Goal: Transaction & Acquisition: Purchase product/service

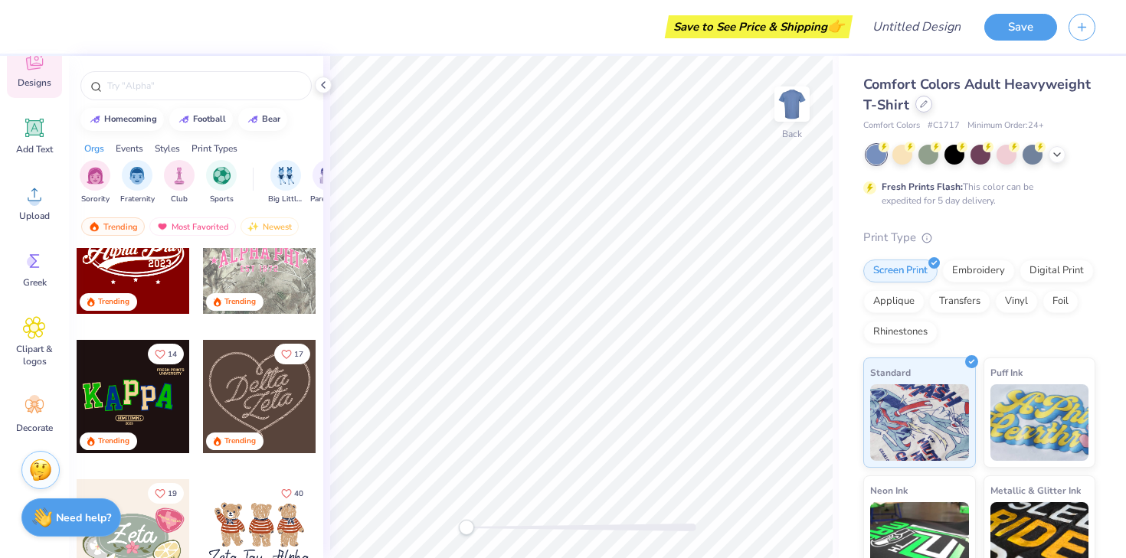
click at [929, 104] on div at bounding box center [923, 104] width 17 height 17
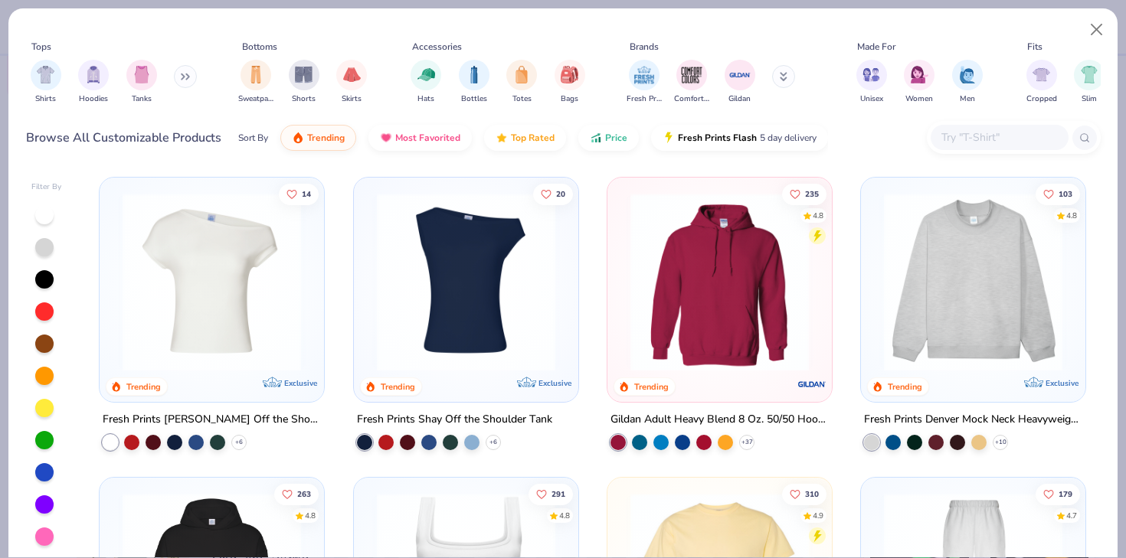
click at [214, 307] on img at bounding box center [212, 282] width 194 height 178
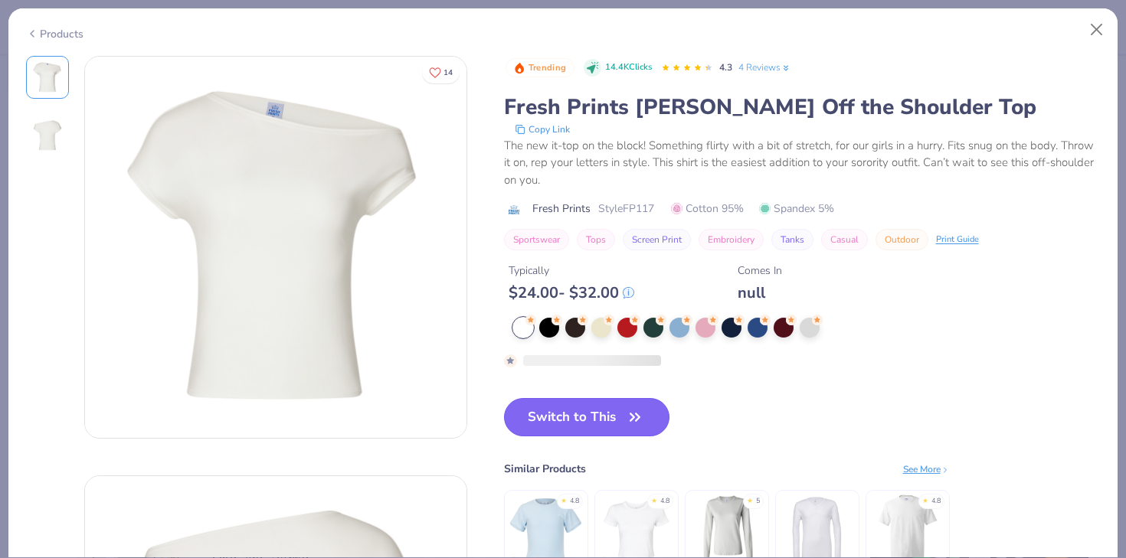
click at [614, 417] on button "Switch to This" at bounding box center [587, 417] width 166 height 38
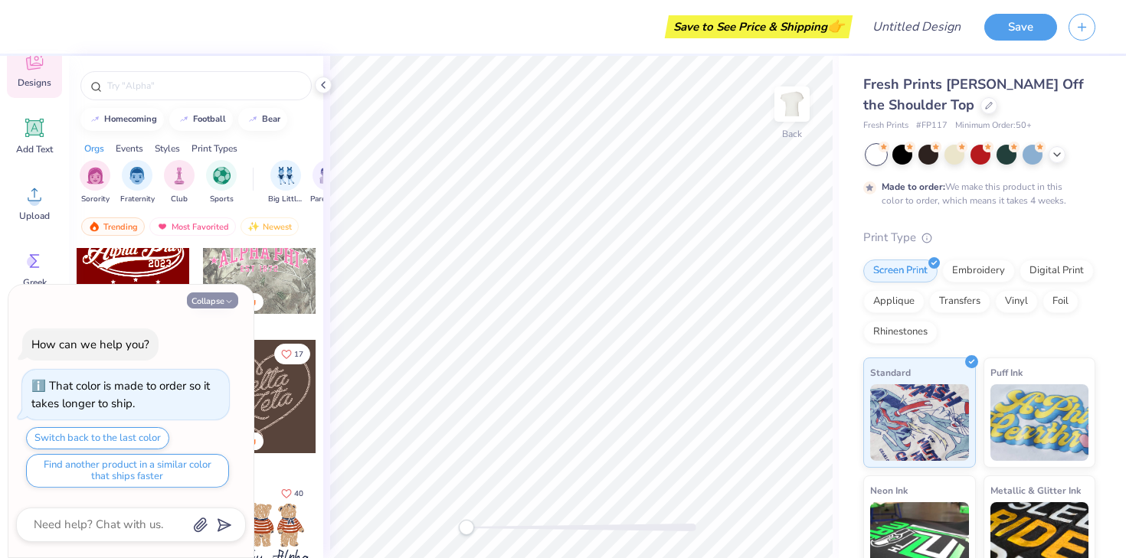
click at [216, 302] on button "Collapse" at bounding box center [212, 301] width 51 height 16
type textarea "x"
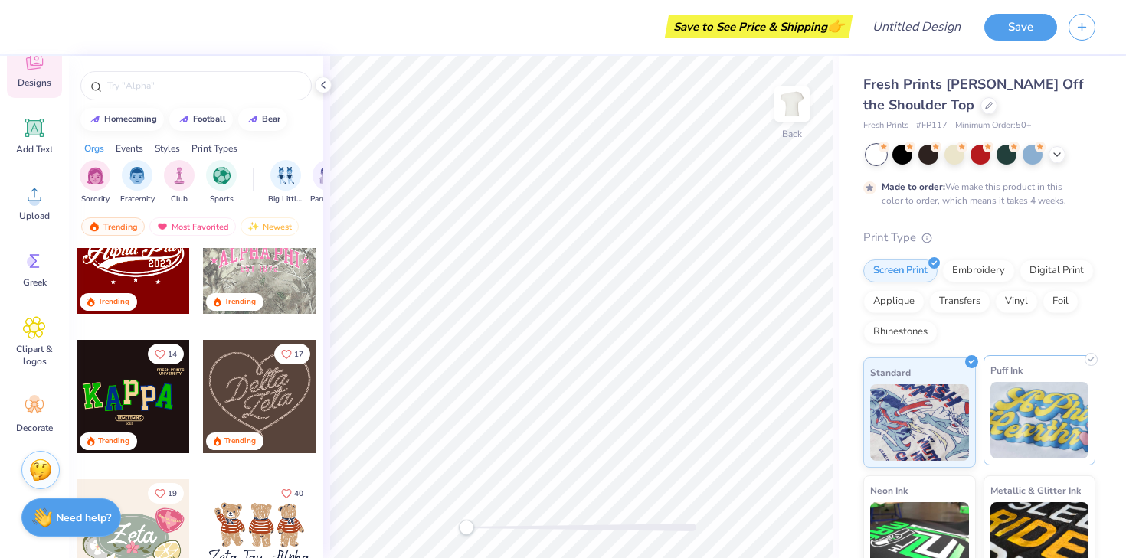
scroll to position [146, 0]
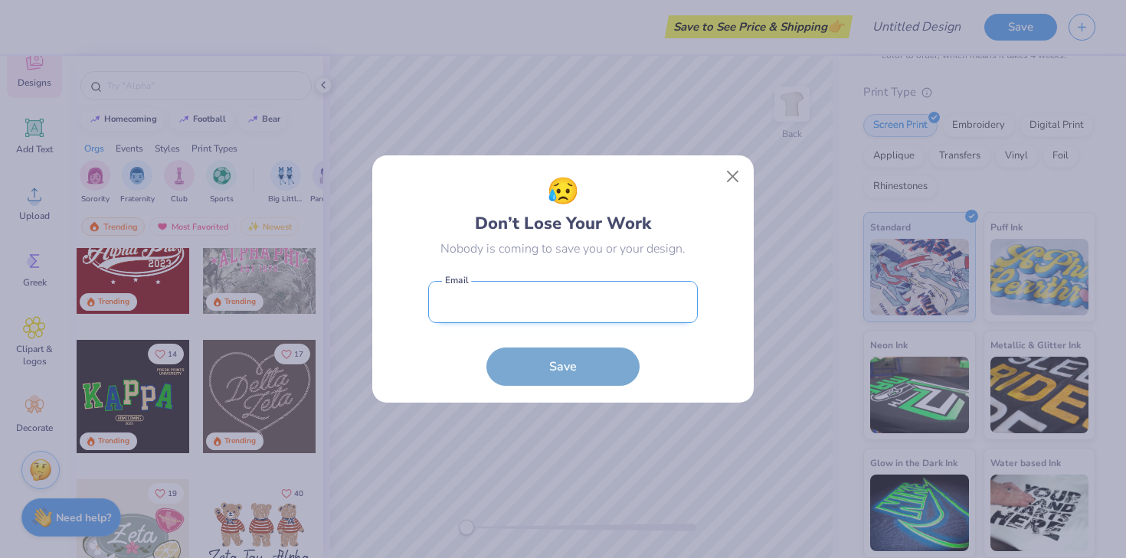
click at [625, 293] on input "email" at bounding box center [563, 302] width 270 height 42
type input "[EMAIL_ADDRESS][DOMAIN_NAME]"
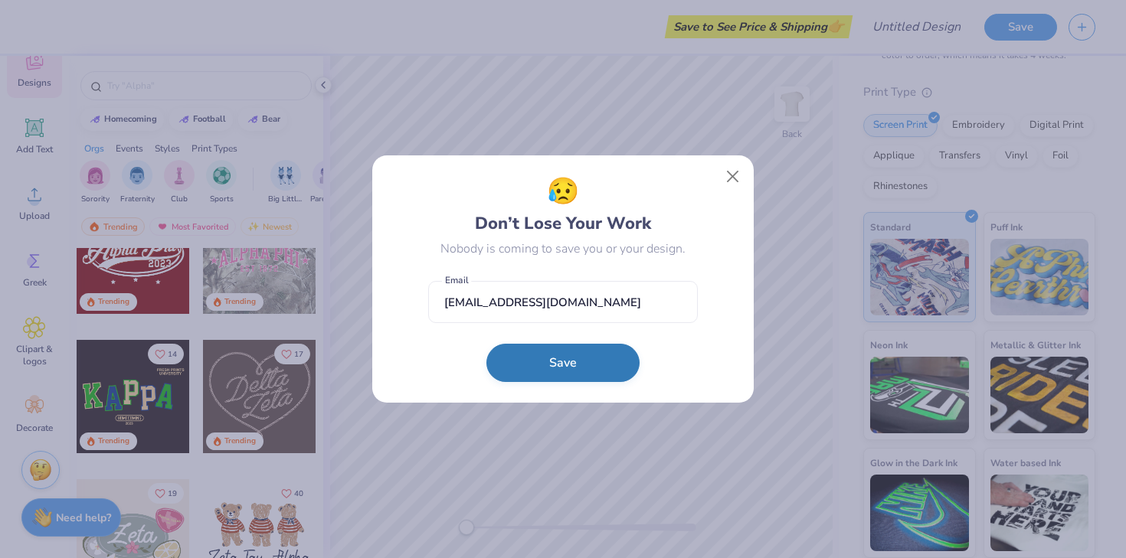
click at [569, 384] on form "[EMAIL_ADDRESS][DOMAIN_NAME] Email Save" at bounding box center [563, 329] width 270 height 113
click at [568, 360] on button "Save" at bounding box center [562, 363] width 153 height 38
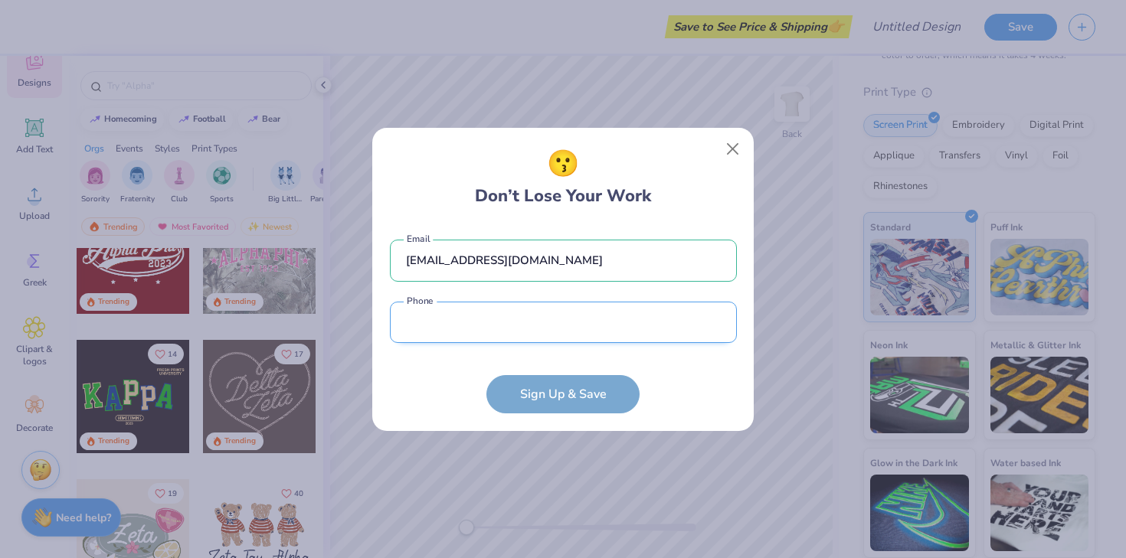
click at [490, 326] on input "tel" at bounding box center [563, 323] width 347 height 42
type input "[PHONE_NUMBER]"
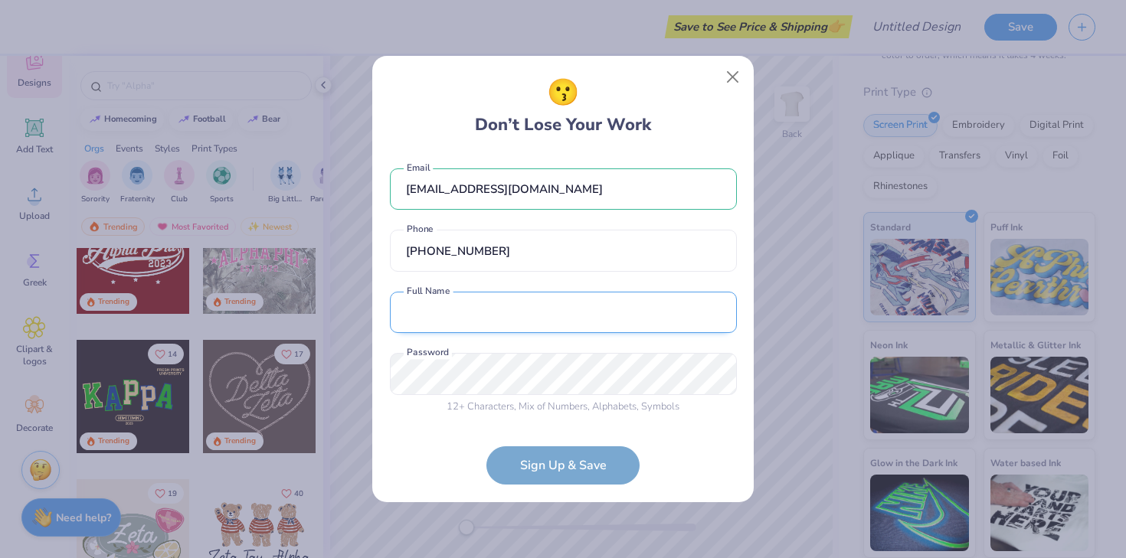
click at [500, 325] on input "text" at bounding box center [563, 313] width 347 height 42
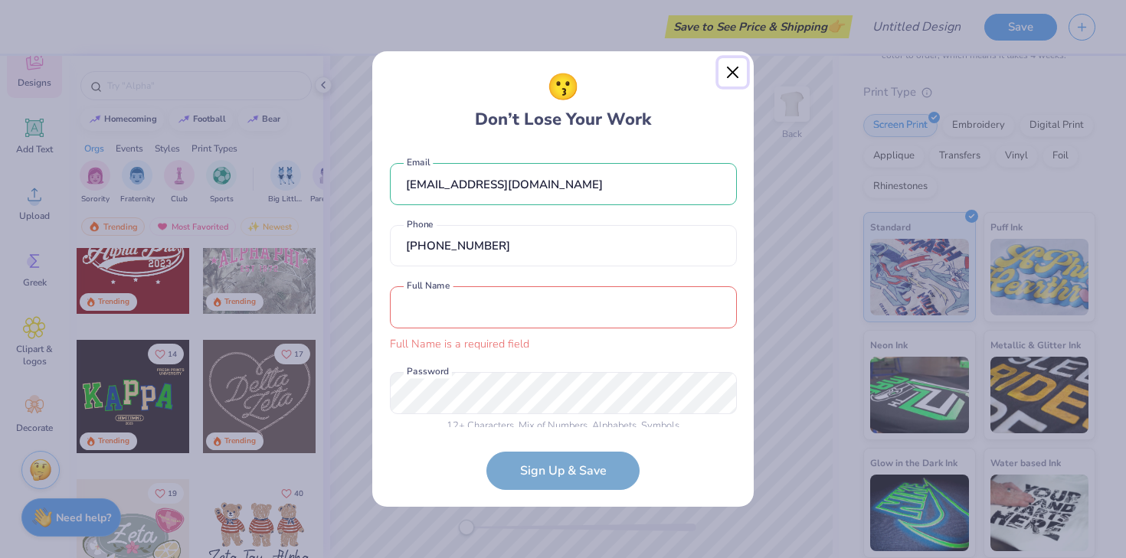
click at [737, 68] on button "Close" at bounding box center [733, 72] width 29 height 29
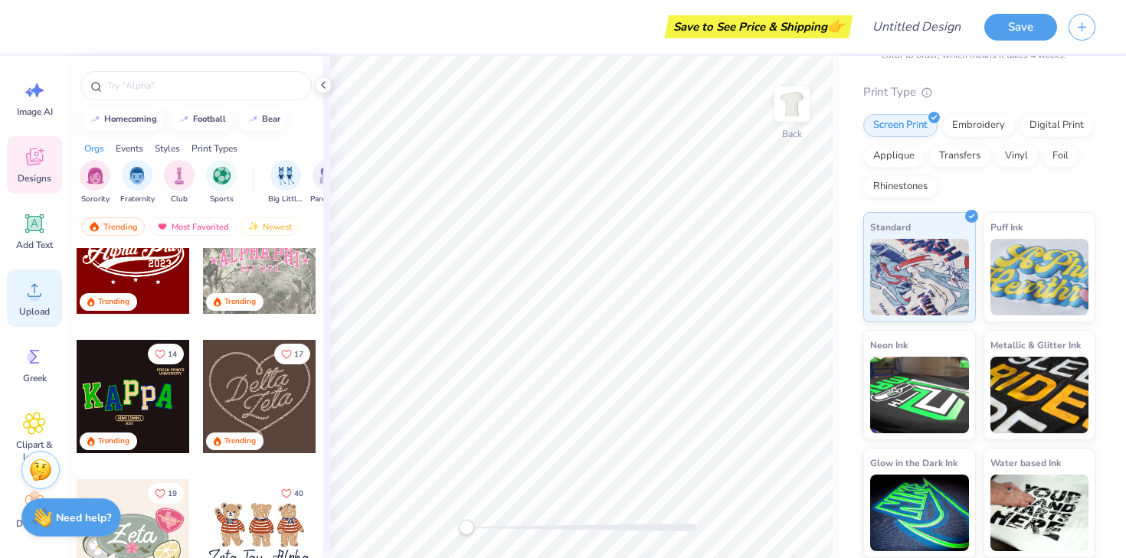
scroll to position [0, 0]
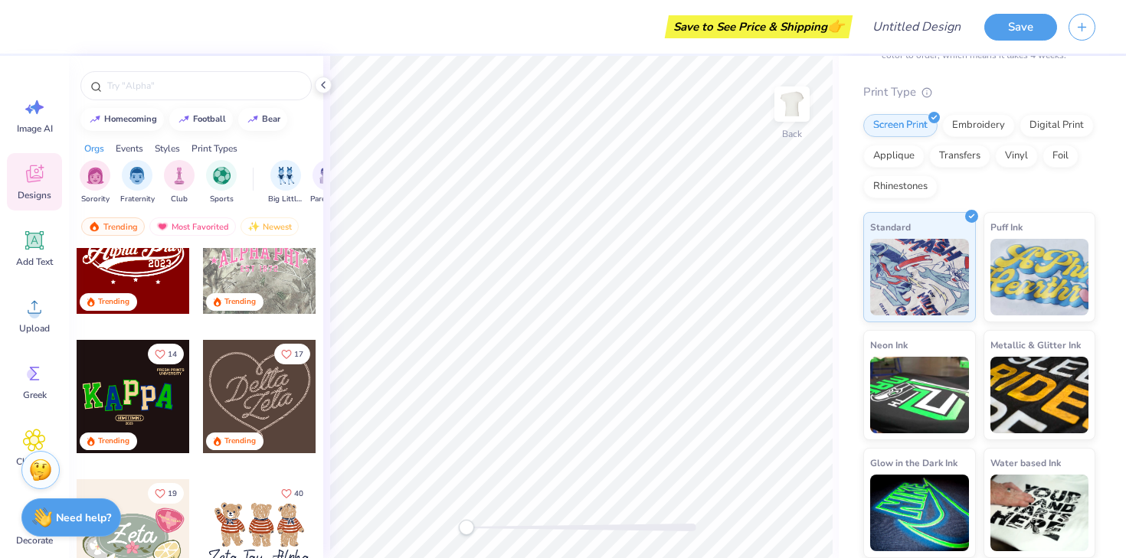
click at [28, 177] on icon at bounding box center [34, 176] width 15 height 12
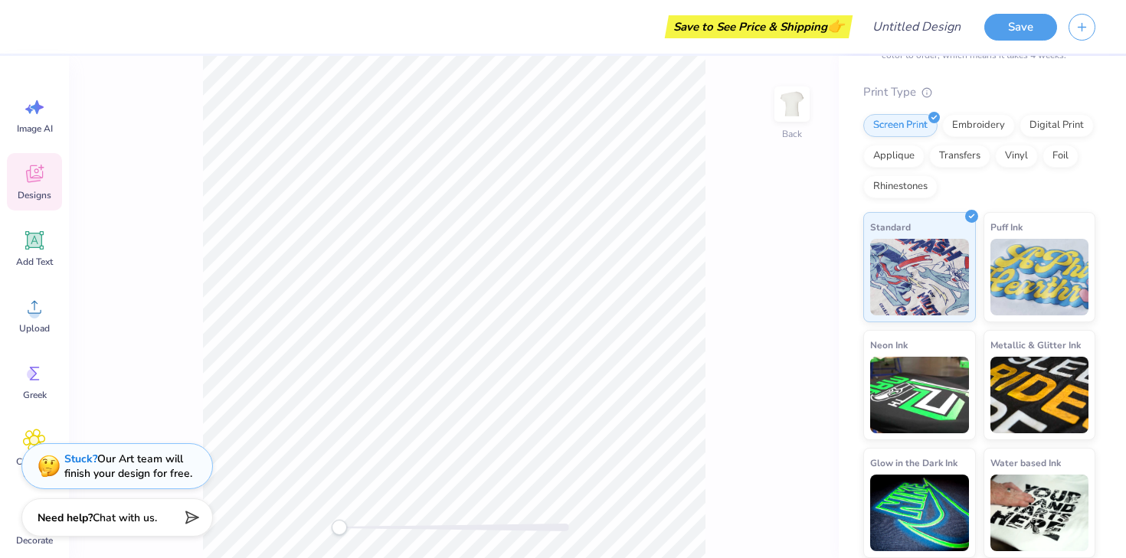
click at [51, 193] on span "Designs" at bounding box center [35, 195] width 34 height 12
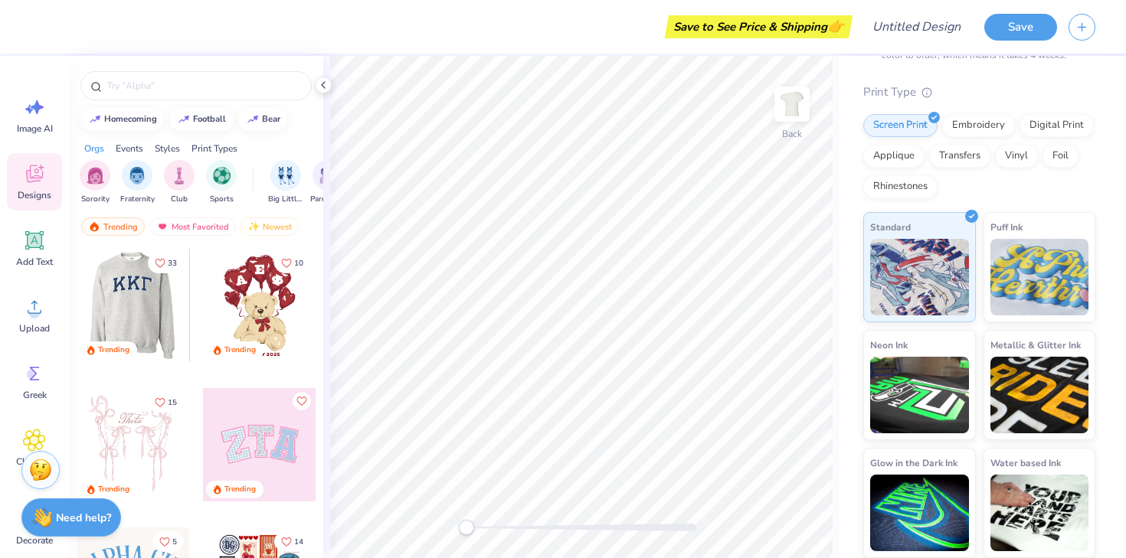
click at [77, 307] on div at bounding box center [19, 305] width 113 height 113
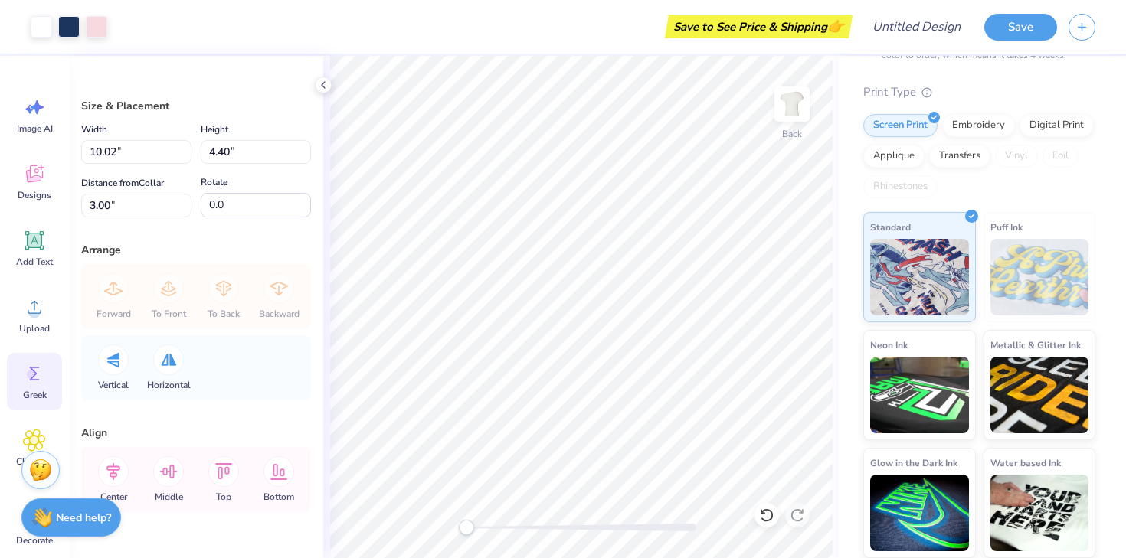
click at [46, 381] on div "Greek" at bounding box center [34, 381] width 55 height 57
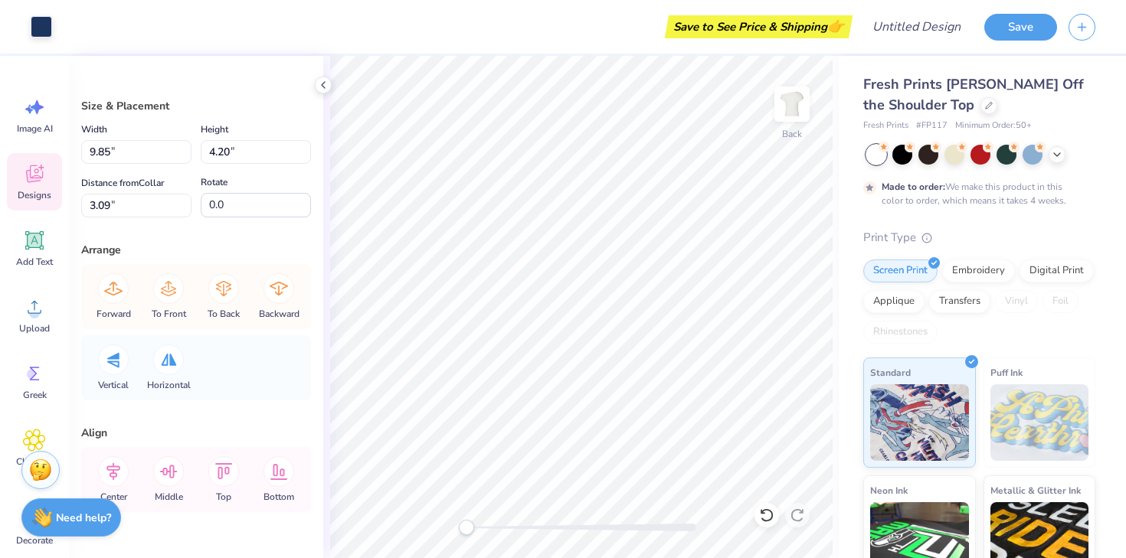
click at [37, 188] on div "Designs" at bounding box center [34, 181] width 55 height 57
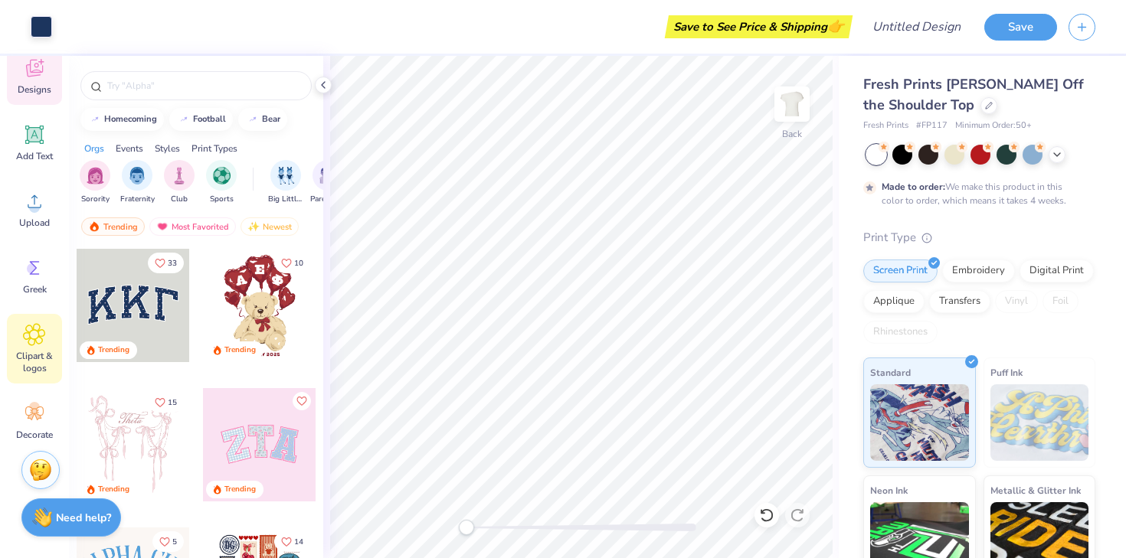
scroll to position [113, 0]
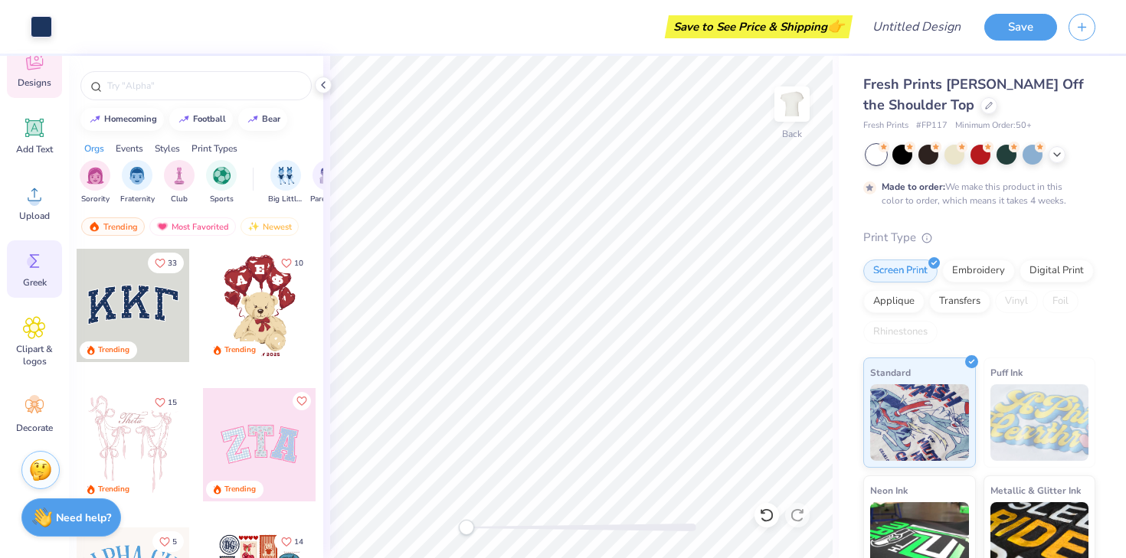
click at [30, 261] on circle at bounding box center [32, 262] width 11 height 11
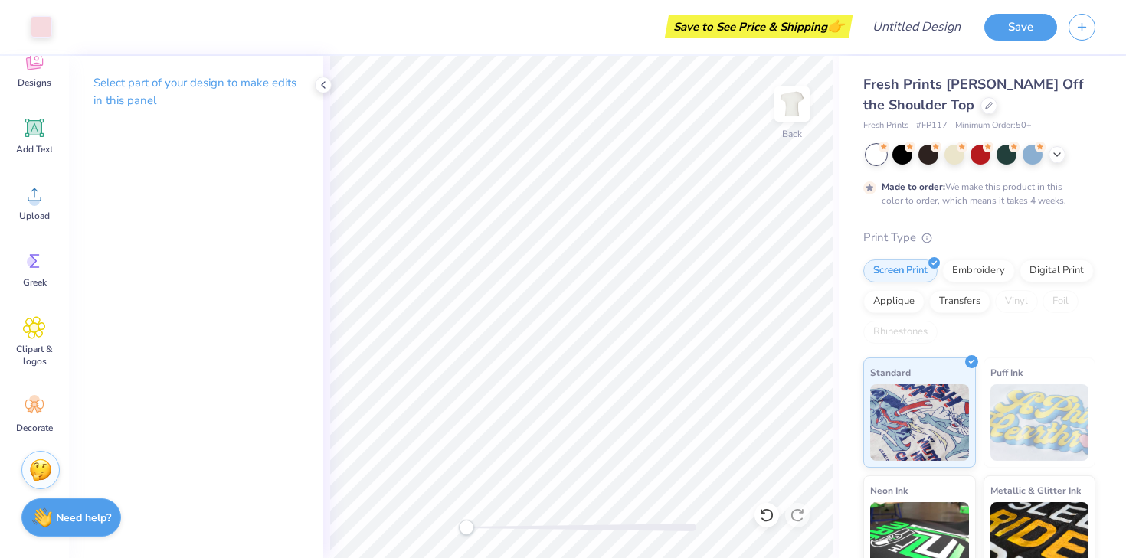
click at [212, 77] on p "Select part of your design to make edits in this panel" at bounding box center [195, 91] width 205 height 35
click at [23, 418] on div "Decorate" at bounding box center [34, 414] width 55 height 57
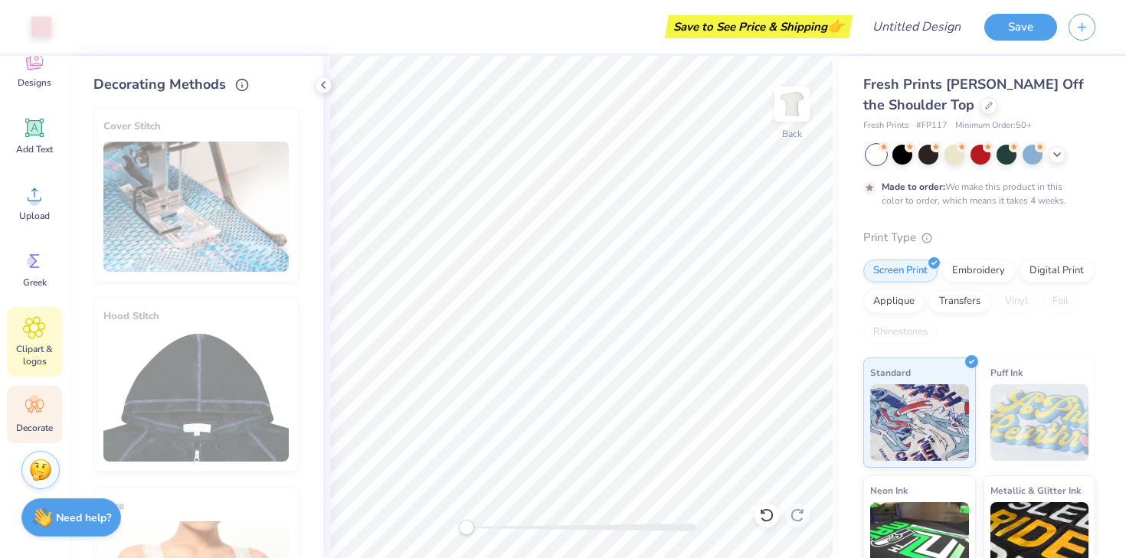
click at [38, 319] on icon at bounding box center [34, 327] width 22 height 23
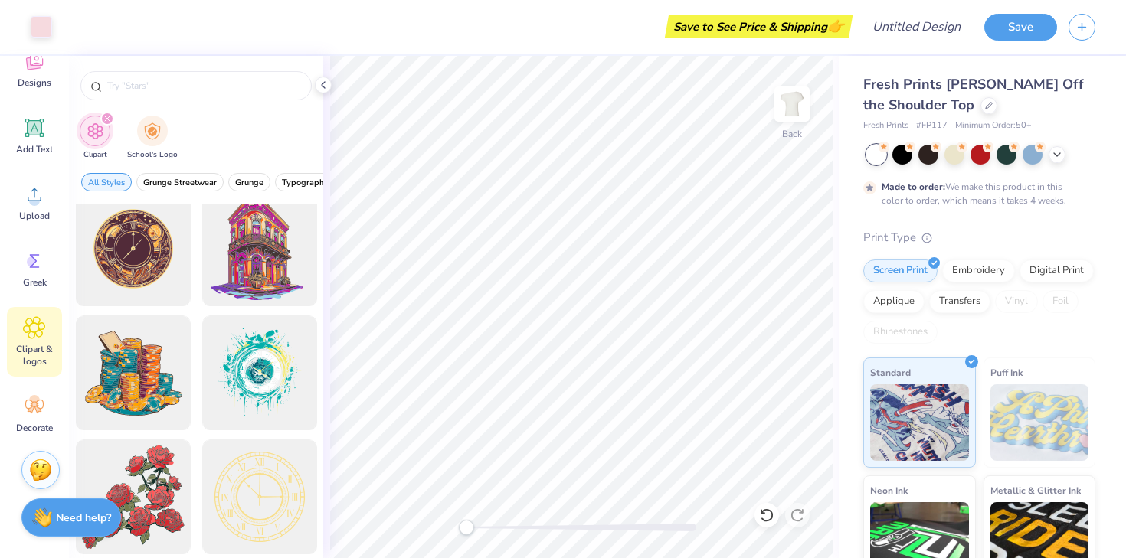
scroll to position [17, 0]
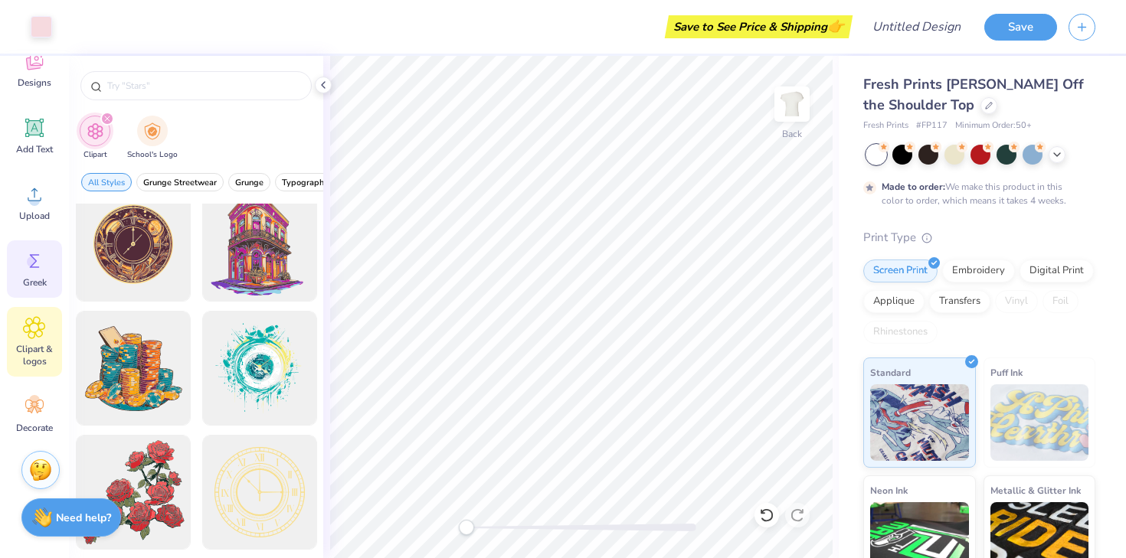
click at [45, 271] on icon at bounding box center [34, 261] width 23 height 23
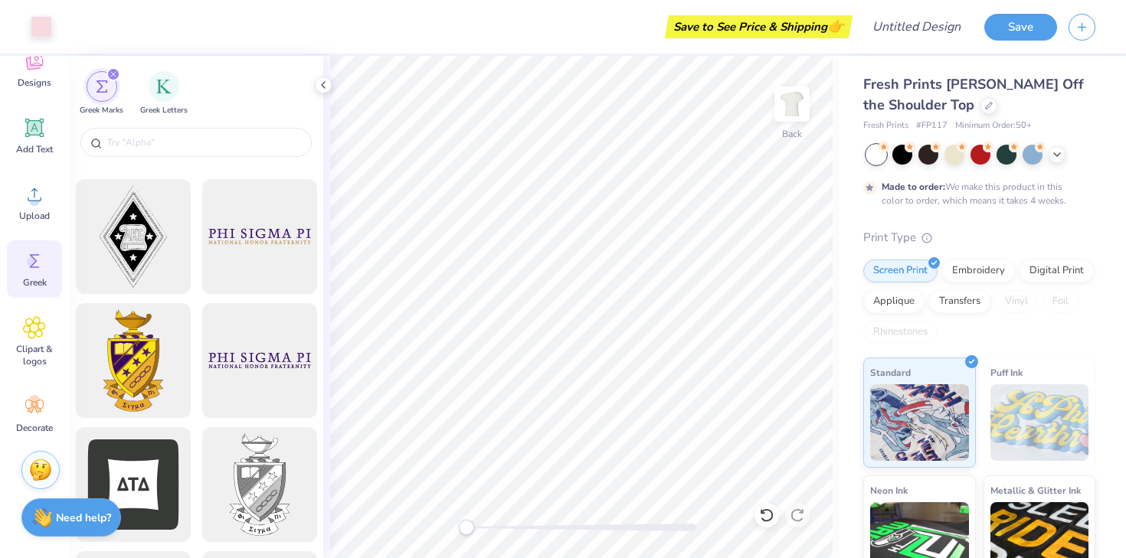
scroll to position [494, 0]
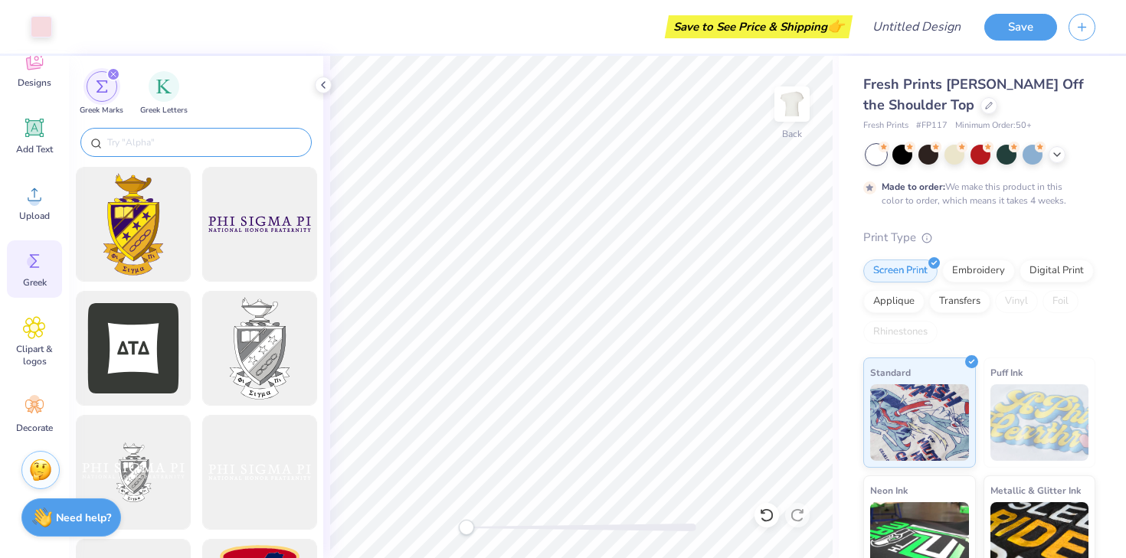
click at [137, 139] on input "text" at bounding box center [204, 142] width 196 height 15
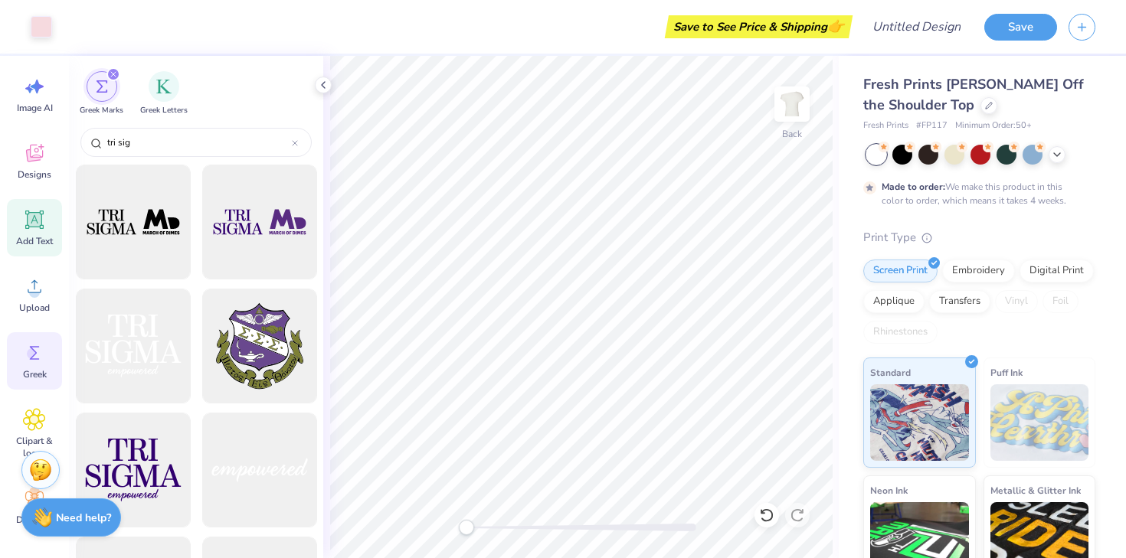
scroll to position [0, 0]
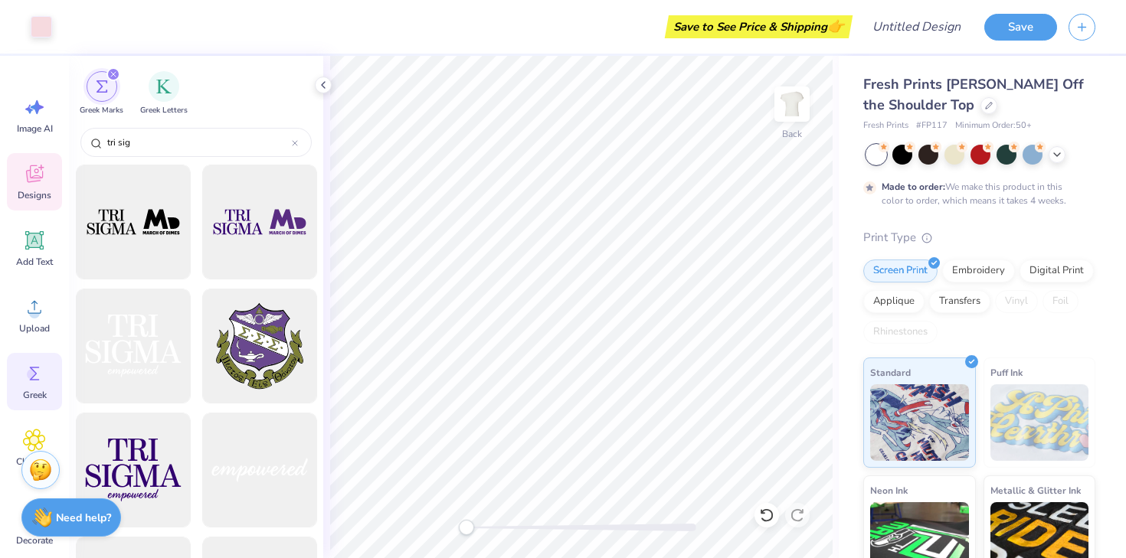
type input "tri sig"
click at [34, 176] on icon at bounding box center [34, 173] width 23 height 23
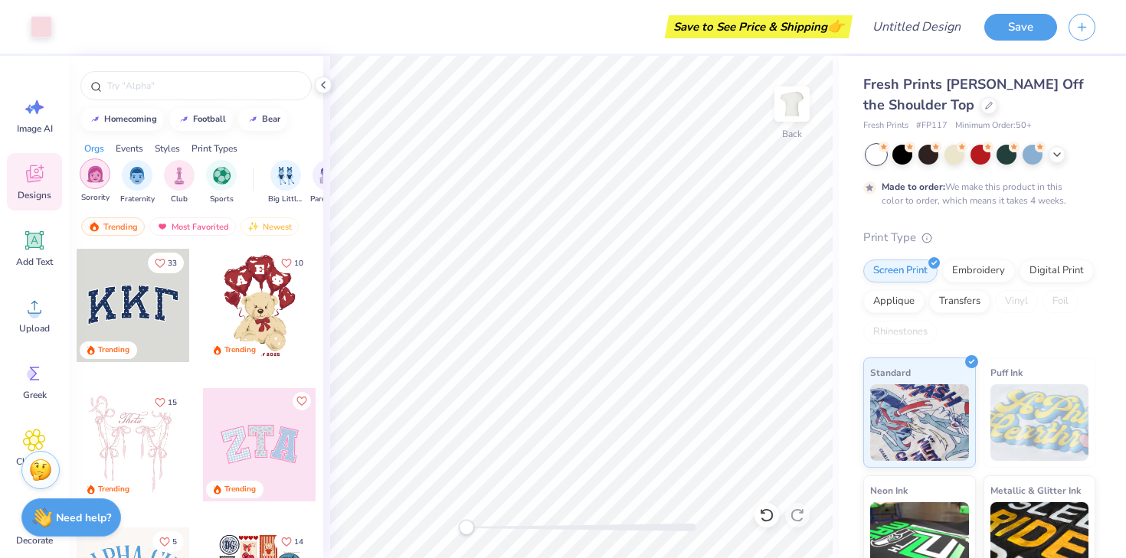
click at [106, 172] on div "filter for Sorority" at bounding box center [95, 174] width 31 height 31
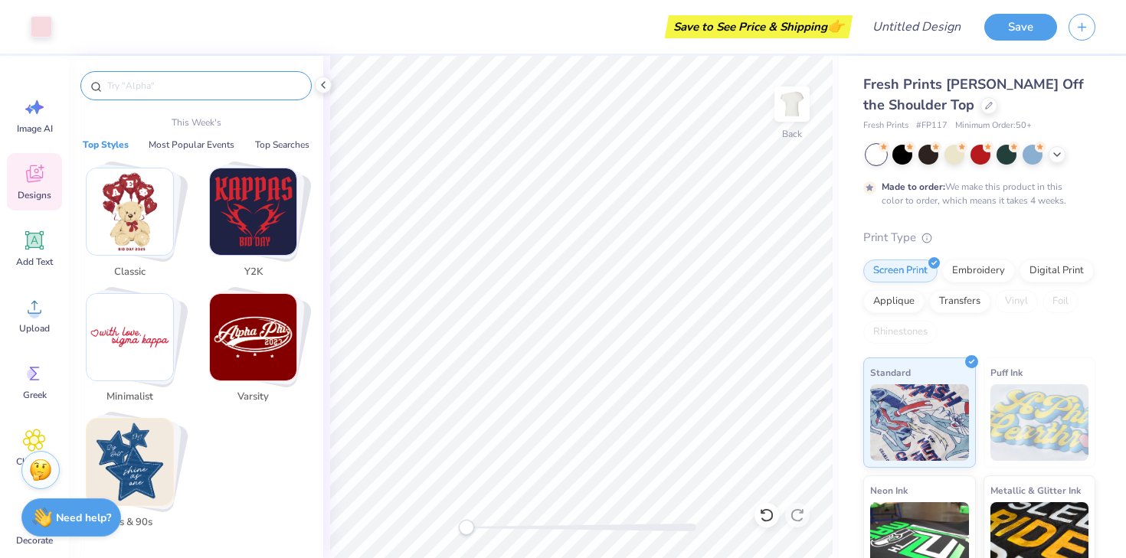
click at [138, 81] on input "text" at bounding box center [204, 85] width 196 height 15
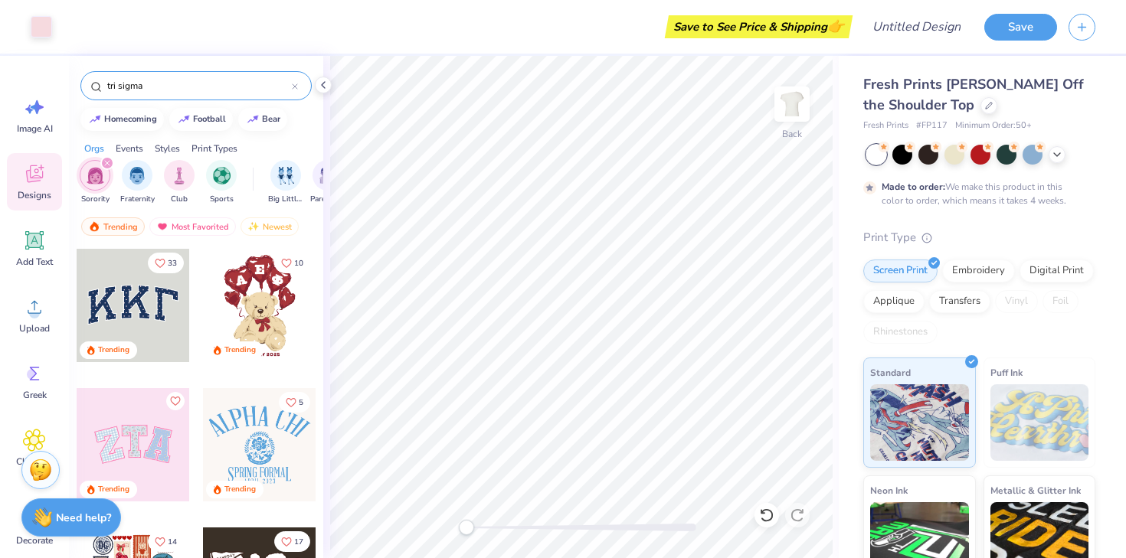
type input "tri sigma"
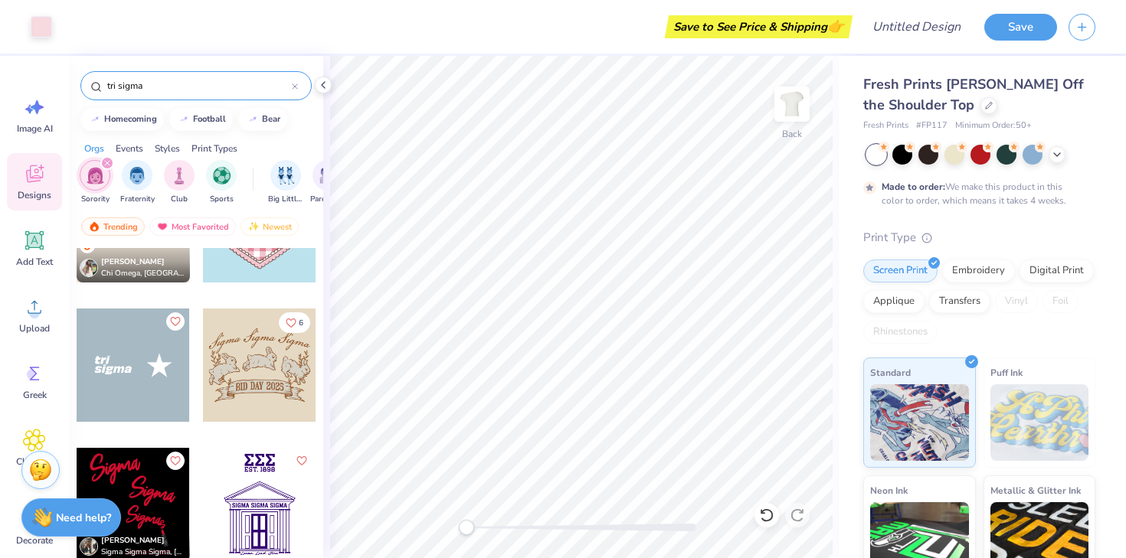
scroll to position [83, 0]
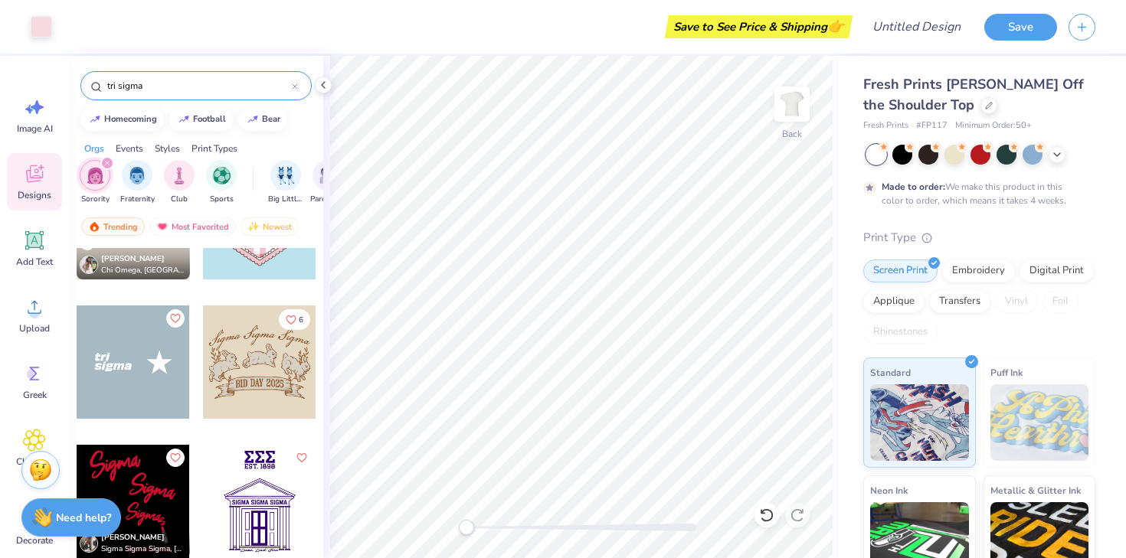
click at [138, 368] on div at bounding box center [133, 362] width 113 height 113
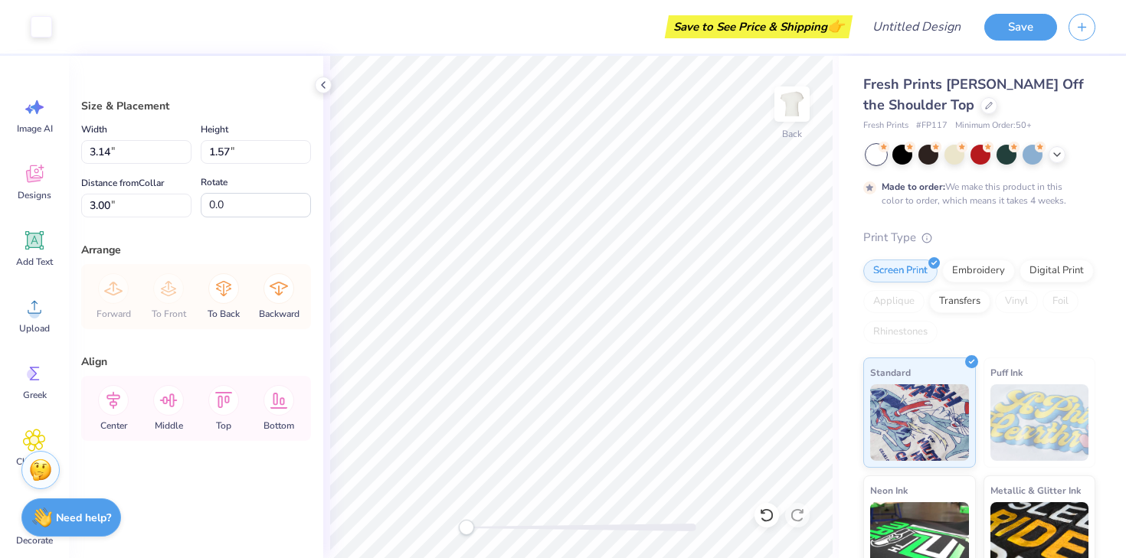
type input "3.88"
type input "1.94"
type input "5.15"
type input "4.45"
type input "2.23"
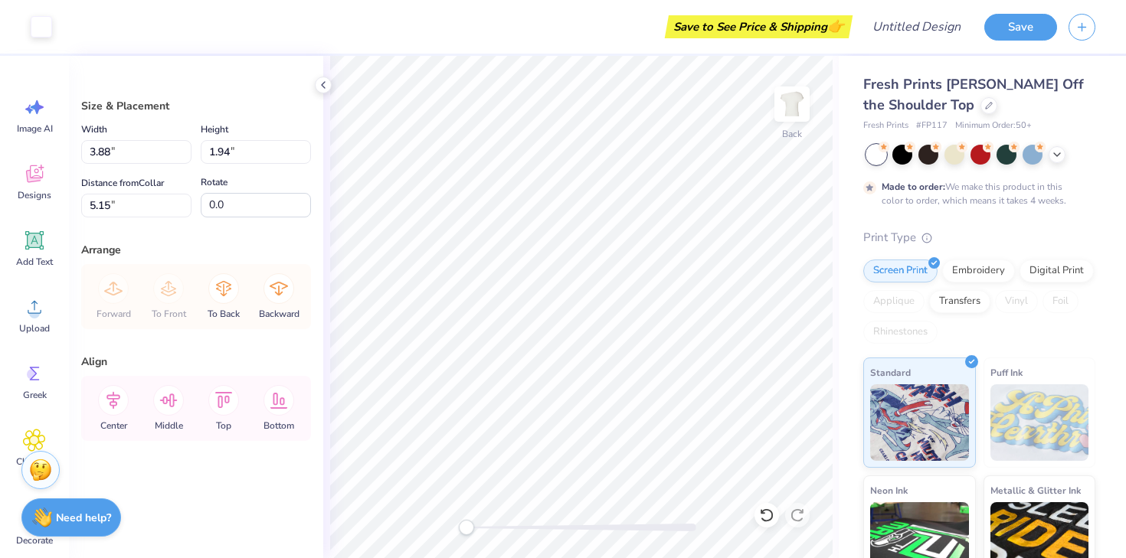
type input "4.86"
click at [316, 77] on div "Size & Placement Width 4.45 4.45 " Height 2.23 2.23 " Distance from Collar 4.96…" at bounding box center [196, 307] width 254 height 503
click at [329, 80] on div at bounding box center [323, 85] width 17 height 17
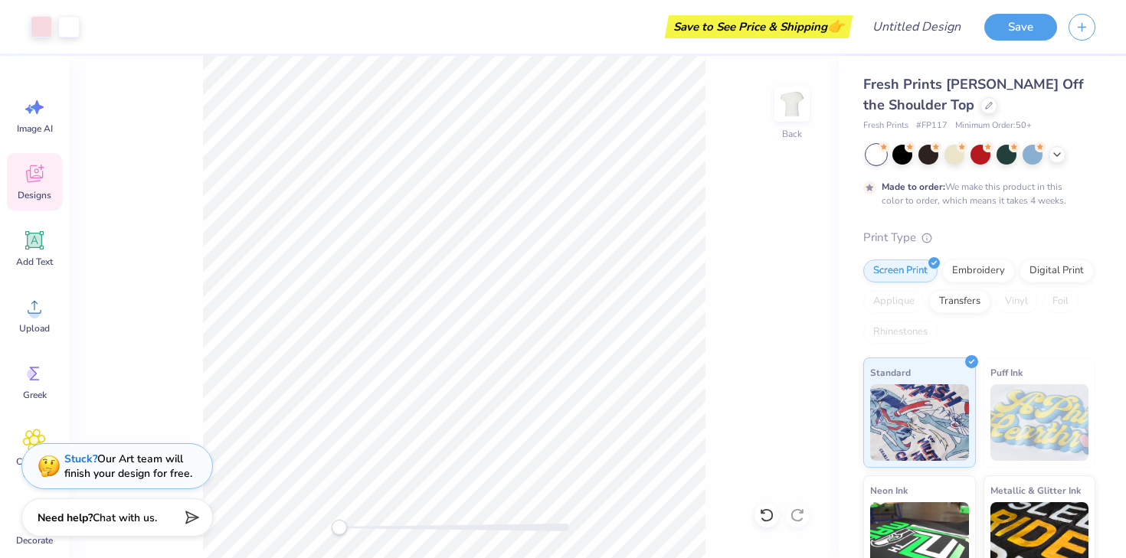
click at [39, 175] on icon at bounding box center [34, 173] width 23 height 23
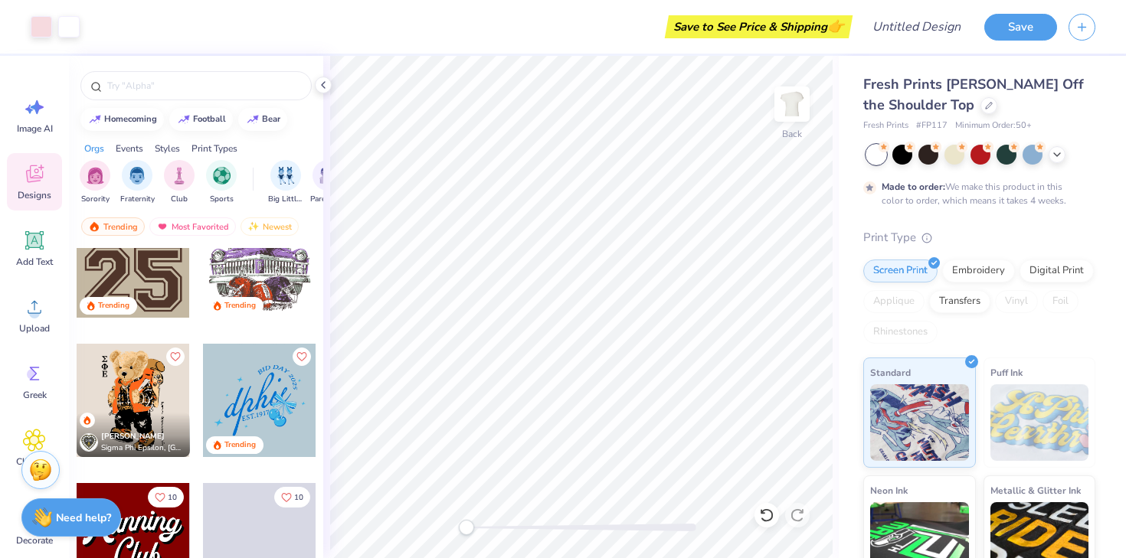
scroll to position [1277, 0]
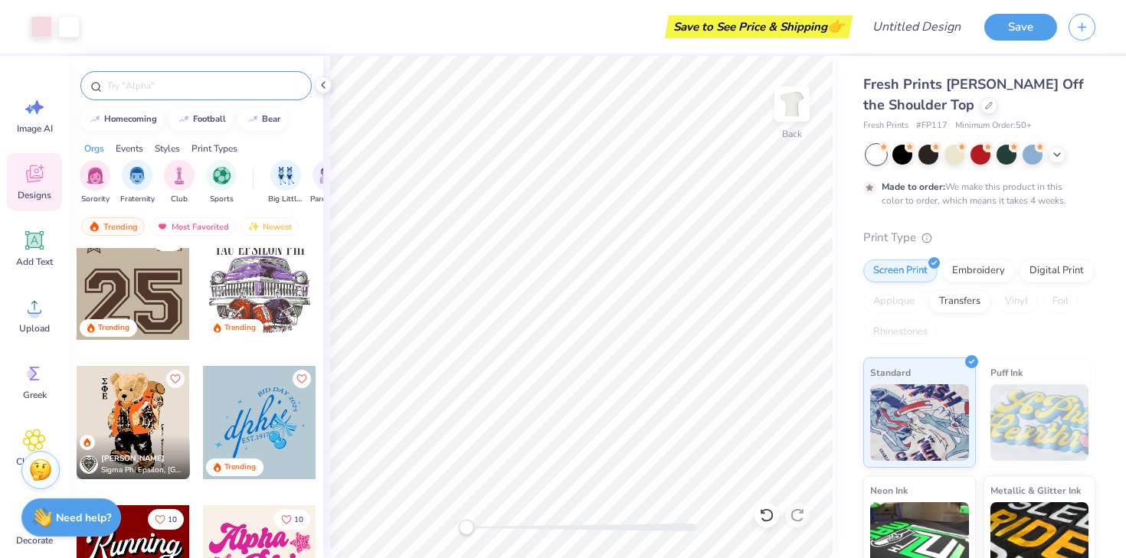
click at [139, 84] on input "text" at bounding box center [204, 85] width 196 height 15
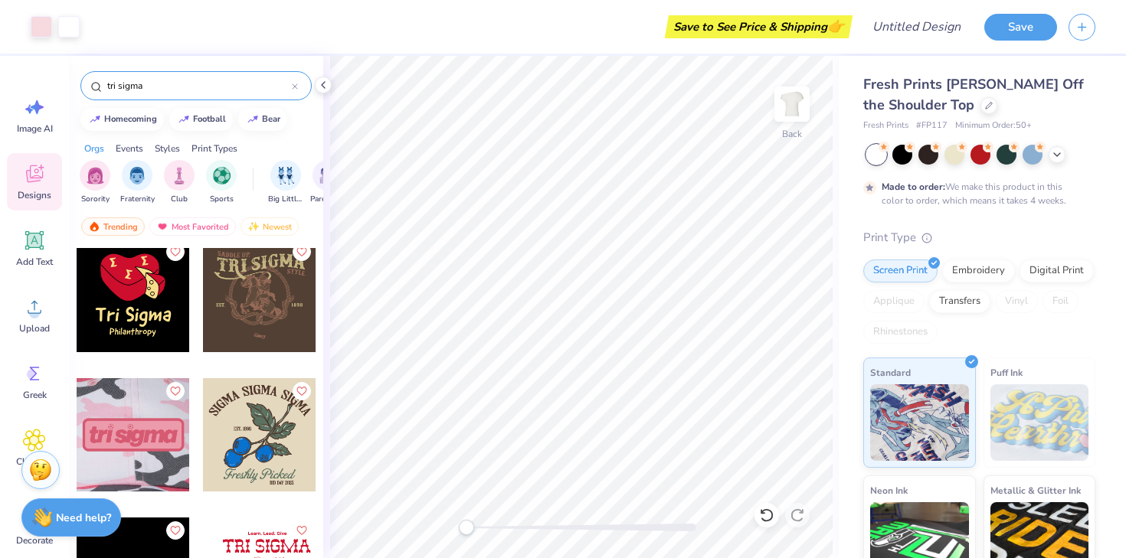
scroll to position [1115, 0]
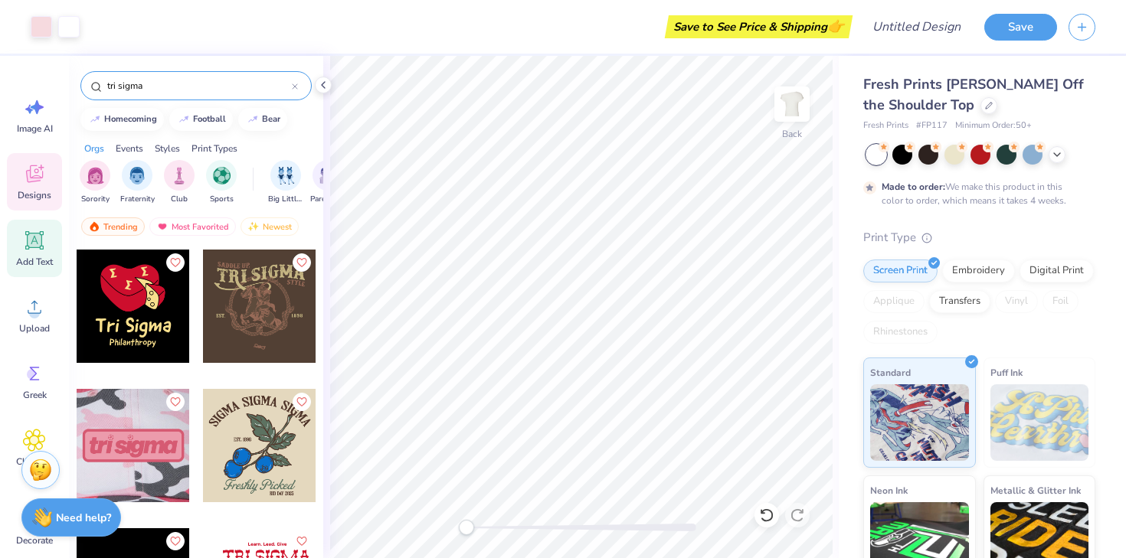
type input "tri sigma"
click at [25, 246] on icon at bounding box center [34, 240] width 18 height 18
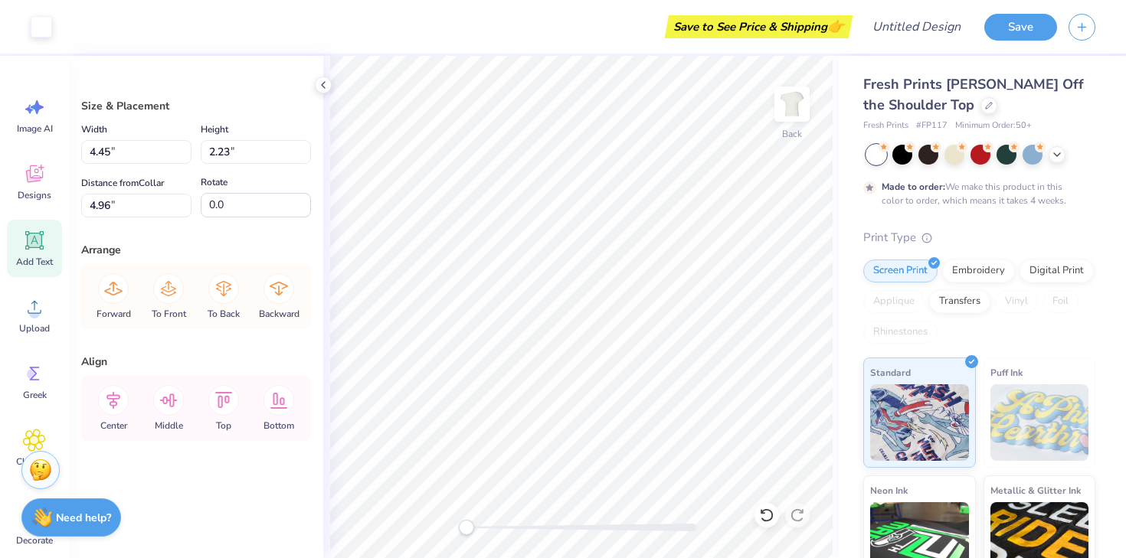
click at [30, 241] on icon at bounding box center [35, 241] width 15 height 15
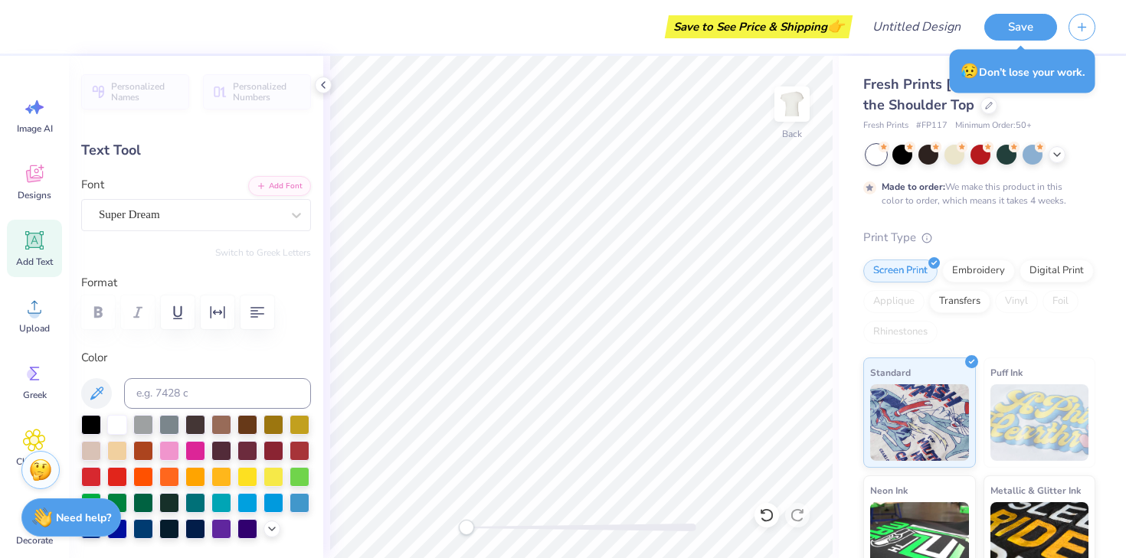
type input "2.74"
type input "0.79"
type input "7.65"
type textarea "Sisterhood"
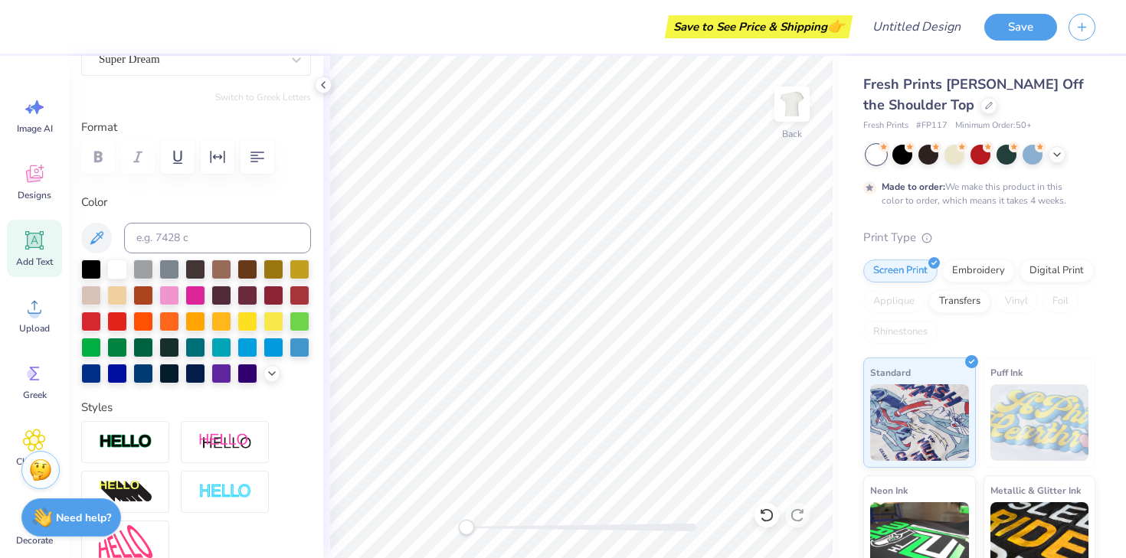
scroll to position [156, 0]
click at [90, 234] on icon at bounding box center [96, 237] width 18 height 18
click at [103, 233] on icon at bounding box center [96, 237] width 18 height 18
click at [267, 374] on icon at bounding box center [272, 371] width 12 height 12
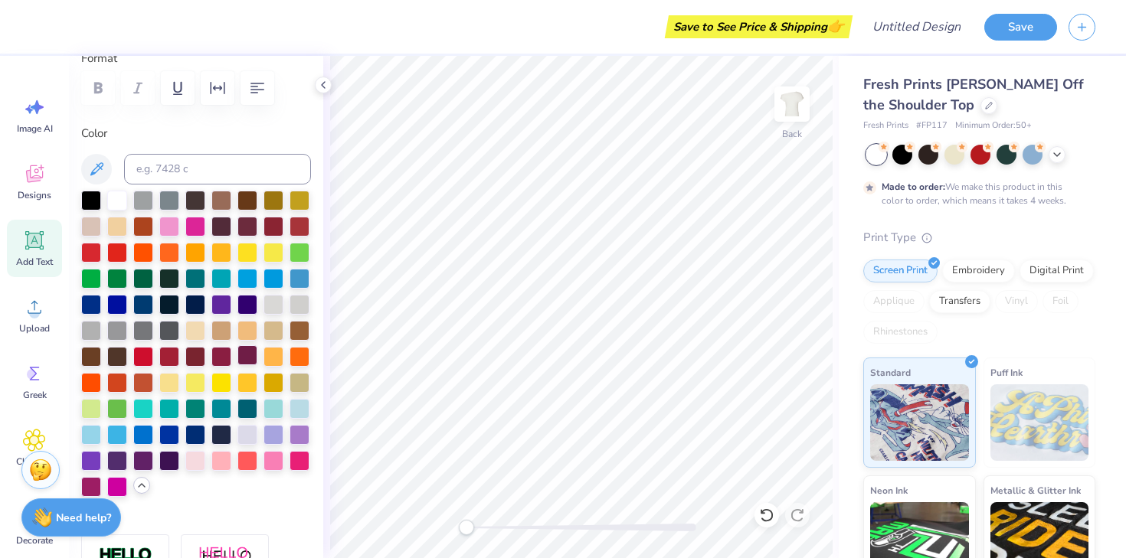
scroll to position [235, 0]
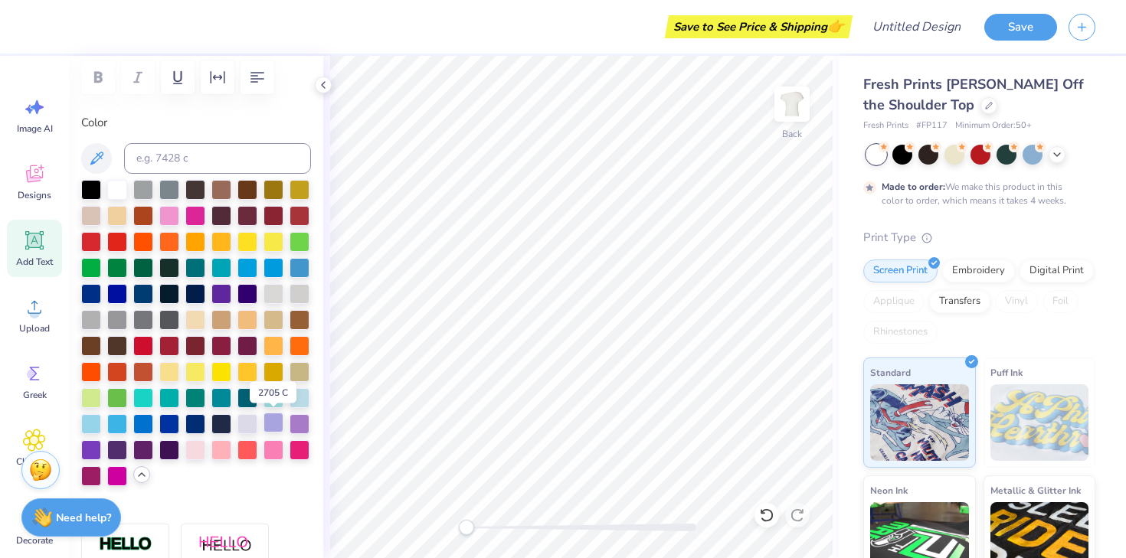
click at [278, 422] on div at bounding box center [274, 423] width 20 height 20
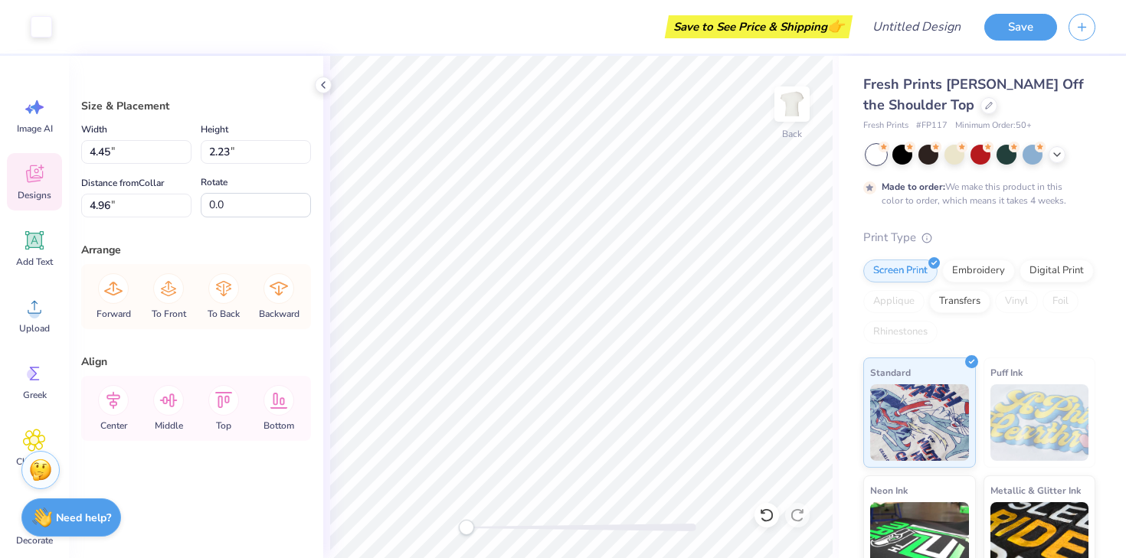
click at [32, 175] on icon at bounding box center [34, 173] width 23 height 23
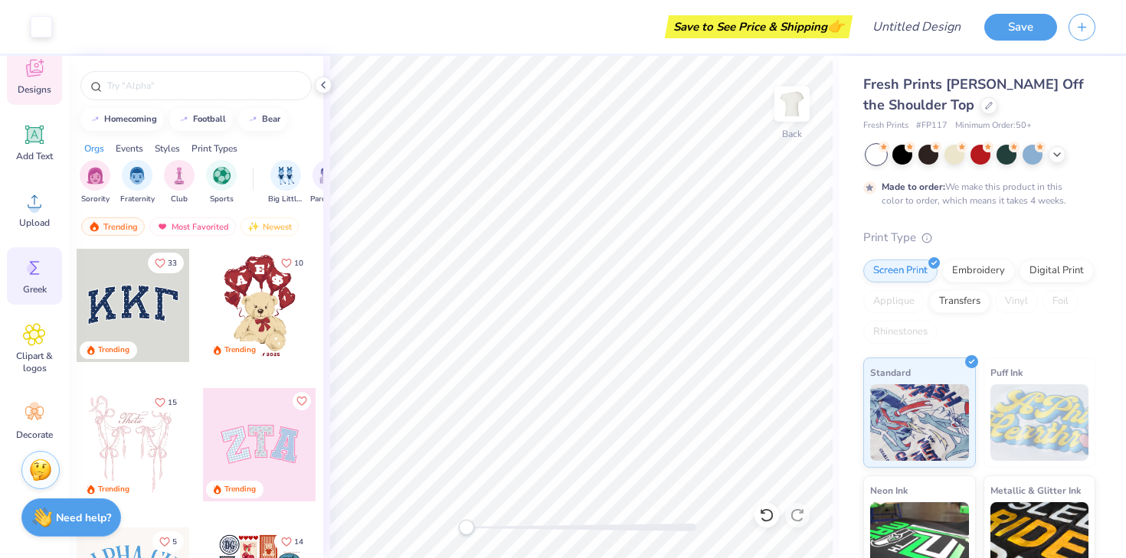
scroll to position [113, 0]
click at [33, 402] on icon at bounding box center [34, 407] width 18 height 14
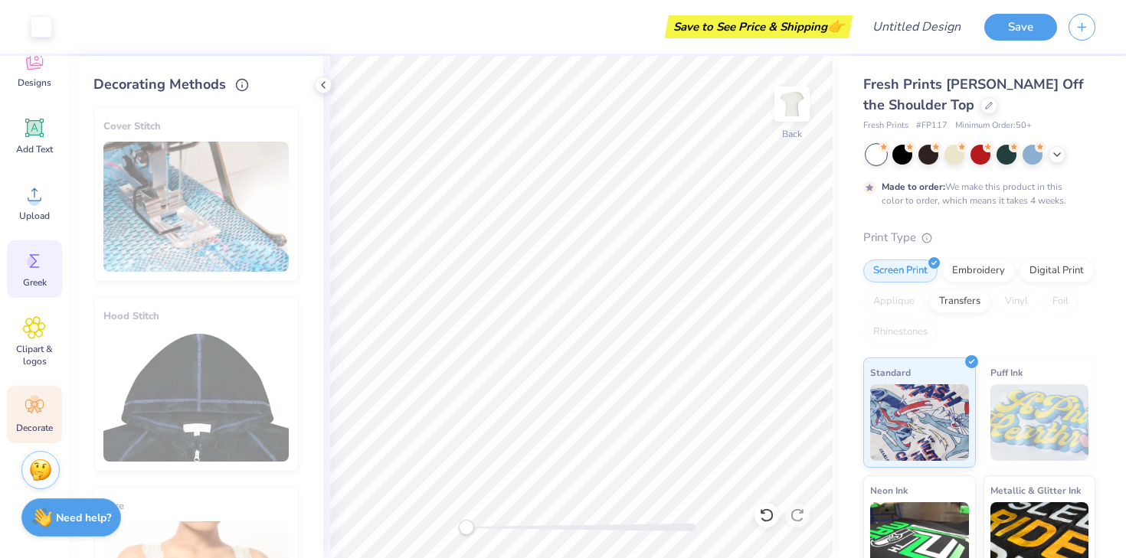
scroll to position [0, 0]
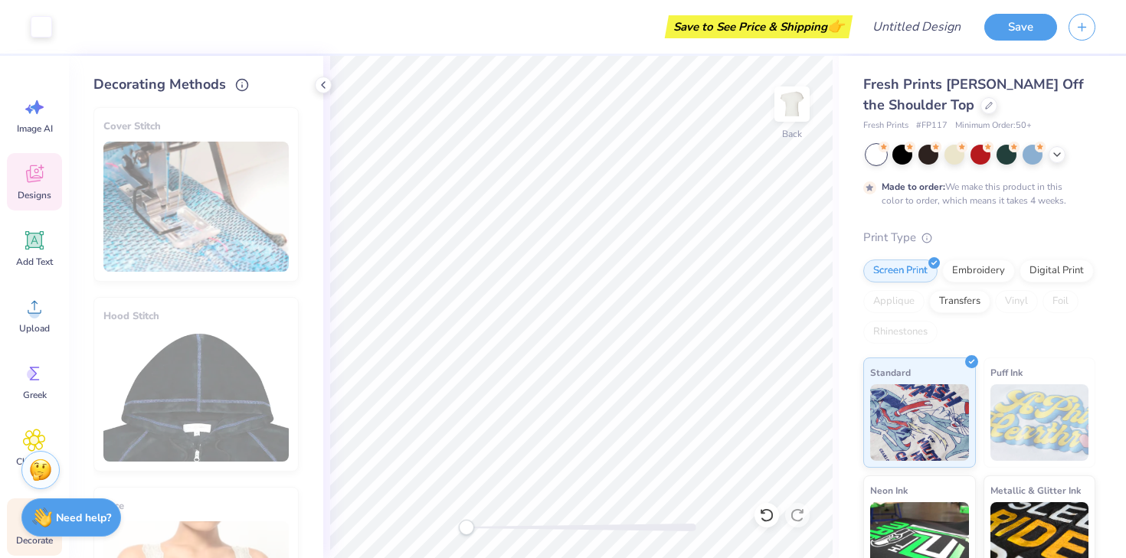
click at [35, 178] on icon at bounding box center [34, 174] width 17 height 18
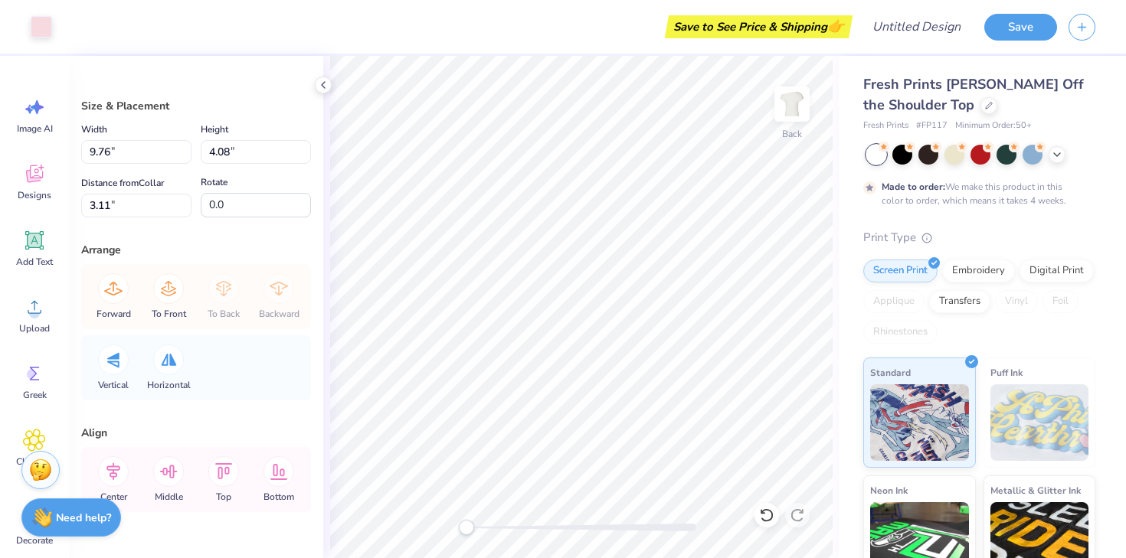
type input "4.45"
type input "2.23"
type input "4.96"
click at [43, 31] on div at bounding box center [41, 25] width 21 height 21
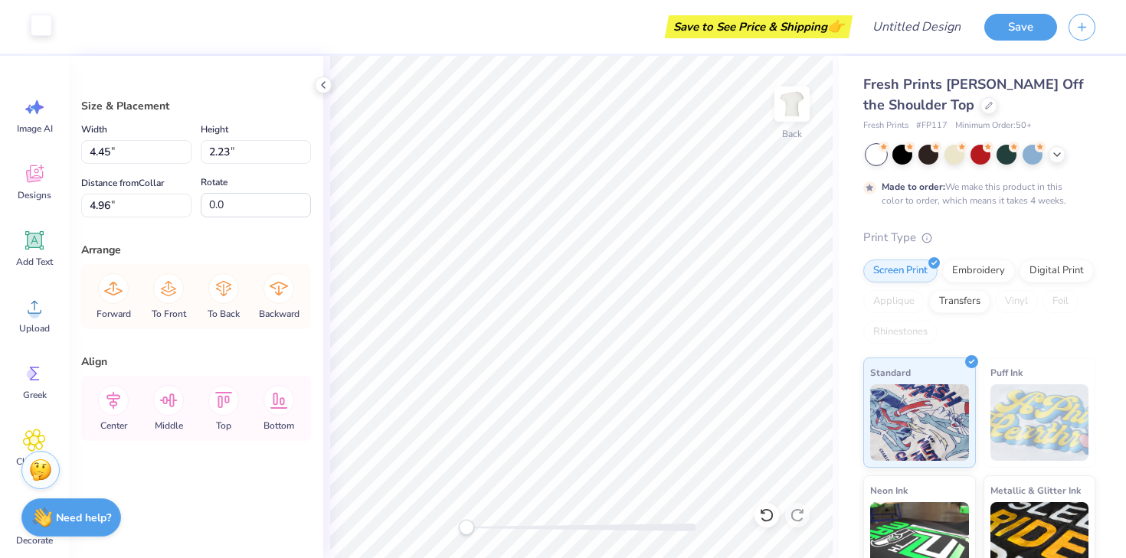
click at [44, 25] on div at bounding box center [41, 25] width 21 height 21
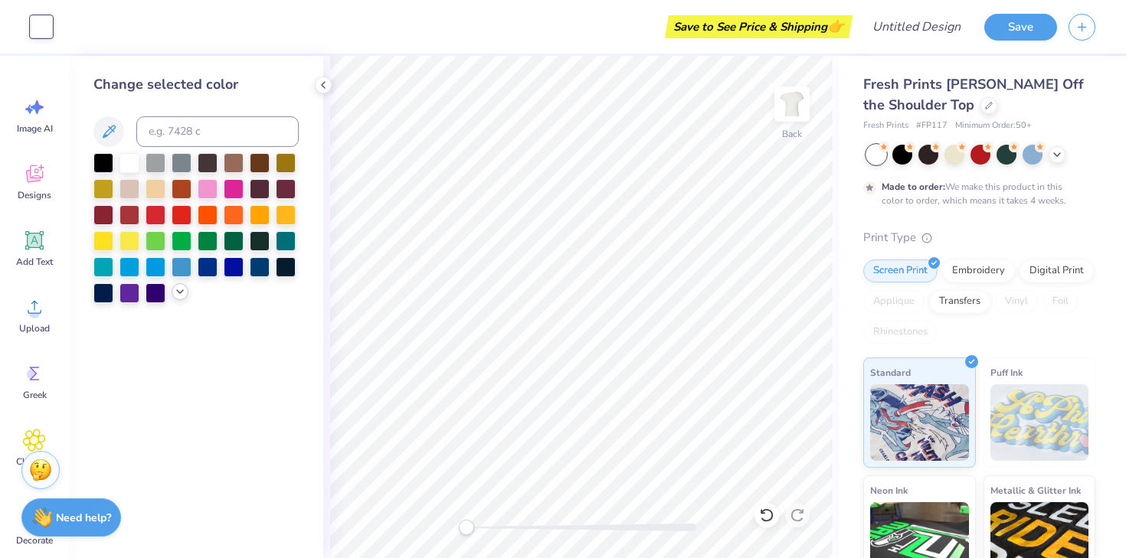
click at [181, 293] on icon at bounding box center [180, 292] width 12 height 12
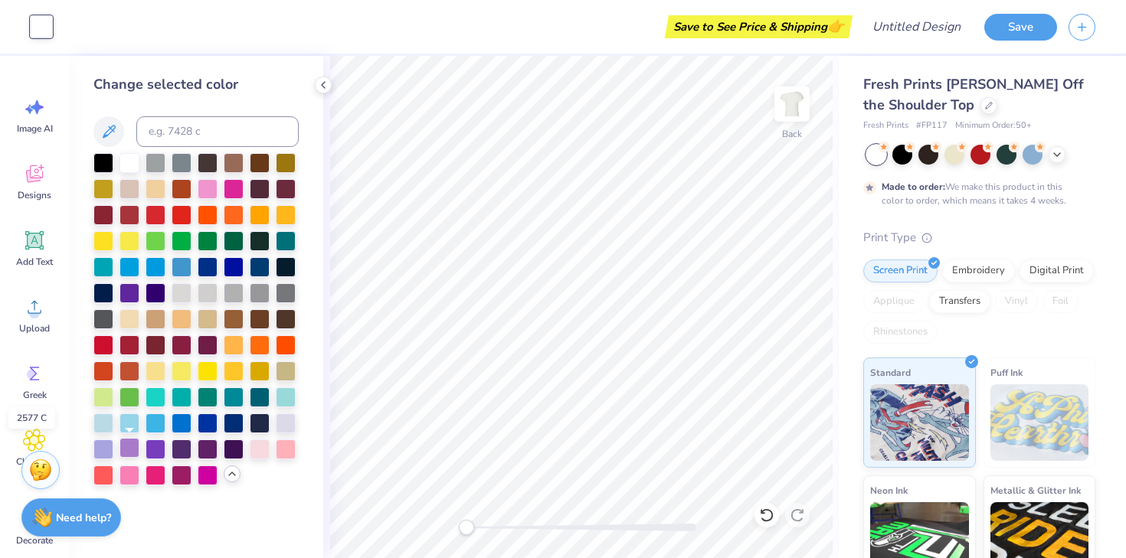
click at [126, 446] on div at bounding box center [129, 448] width 20 height 20
click at [289, 423] on div at bounding box center [286, 422] width 20 height 20
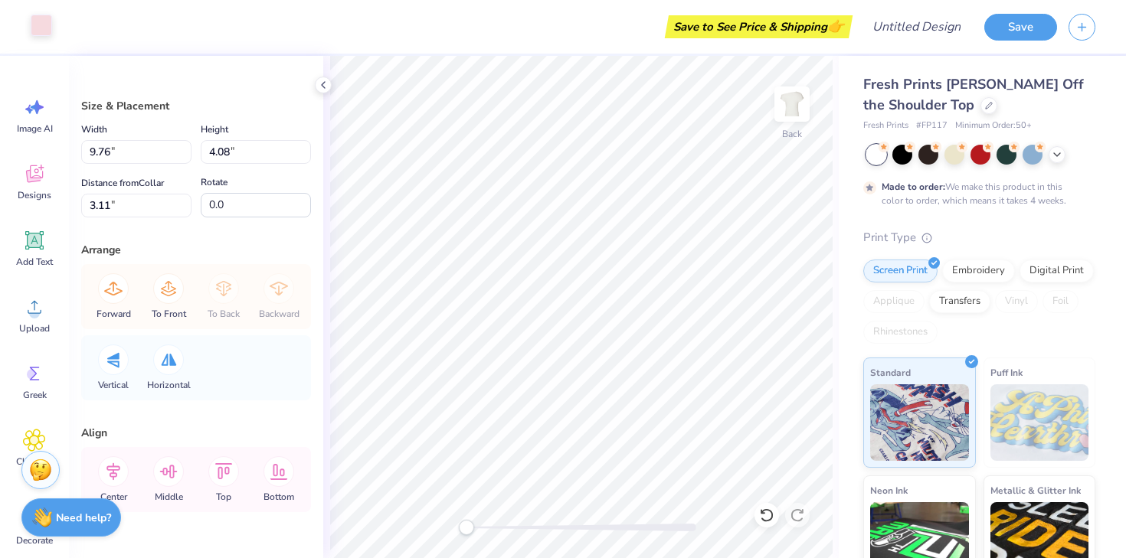
click at [31, 23] on div at bounding box center [41, 25] width 21 height 21
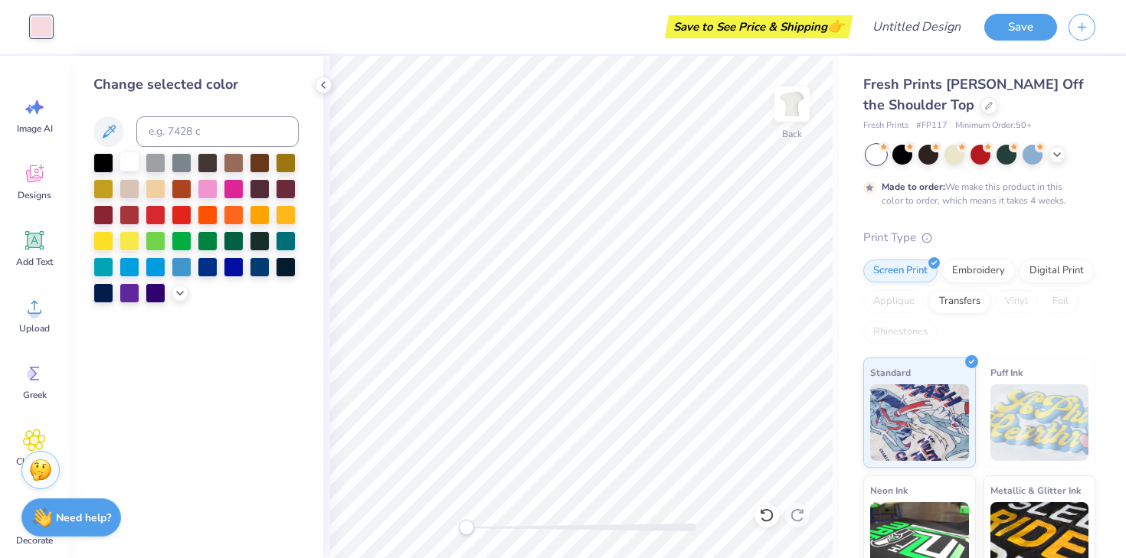
click at [126, 162] on div at bounding box center [129, 162] width 20 height 20
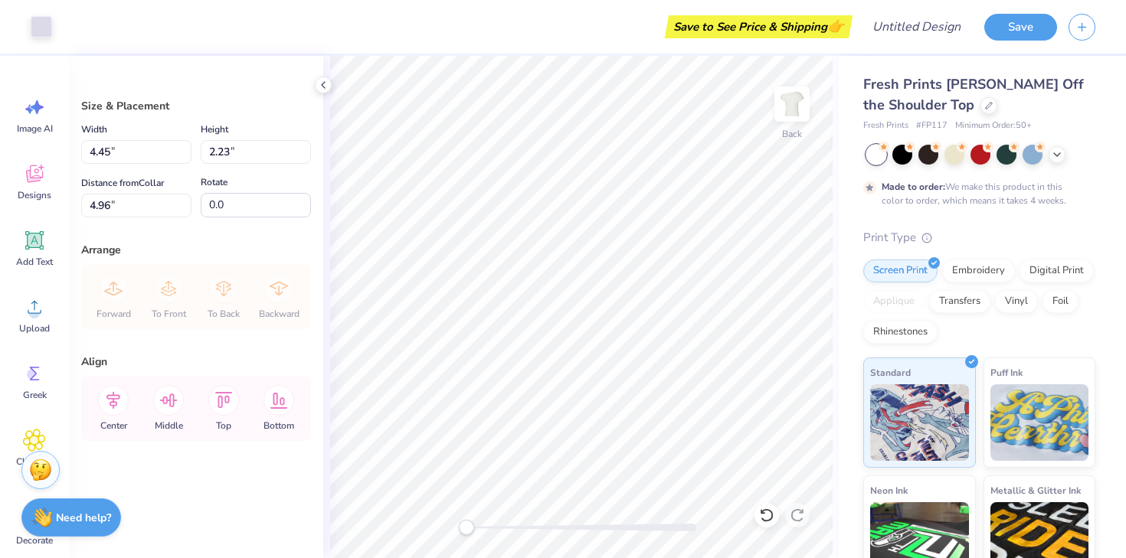
type input "5.93"
type input "2.97"
type input "4.98"
click at [38, 27] on div at bounding box center [41, 25] width 21 height 21
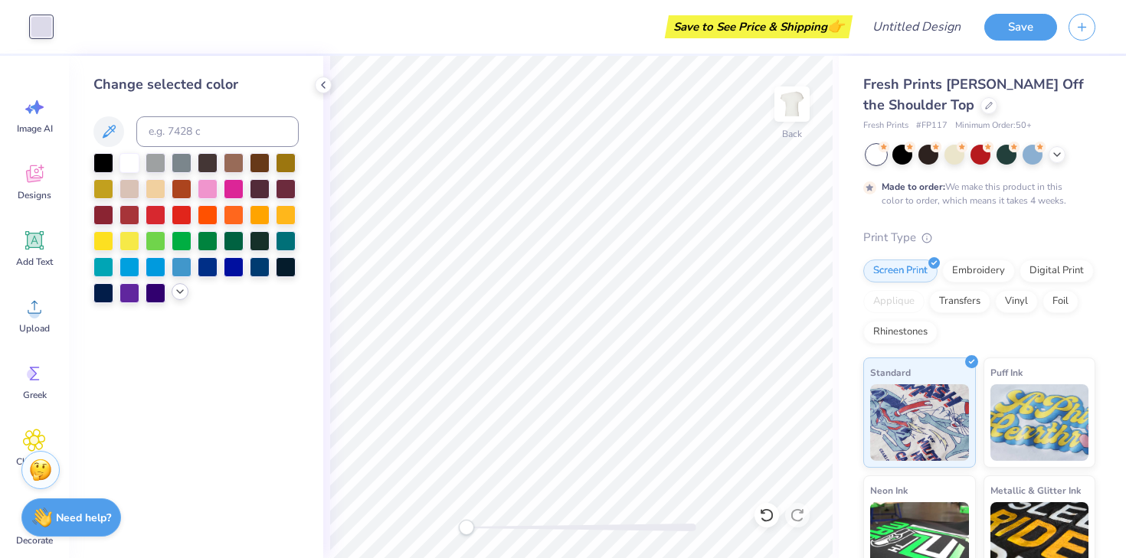
click at [183, 291] on icon at bounding box center [180, 292] width 12 height 12
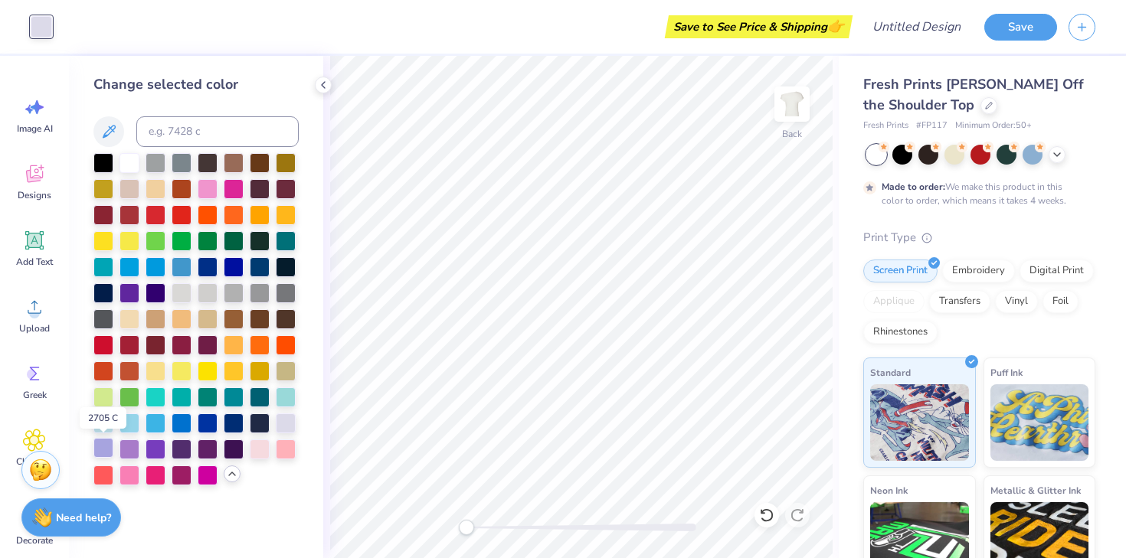
click at [97, 447] on div at bounding box center [103, 448] width 20 height 20
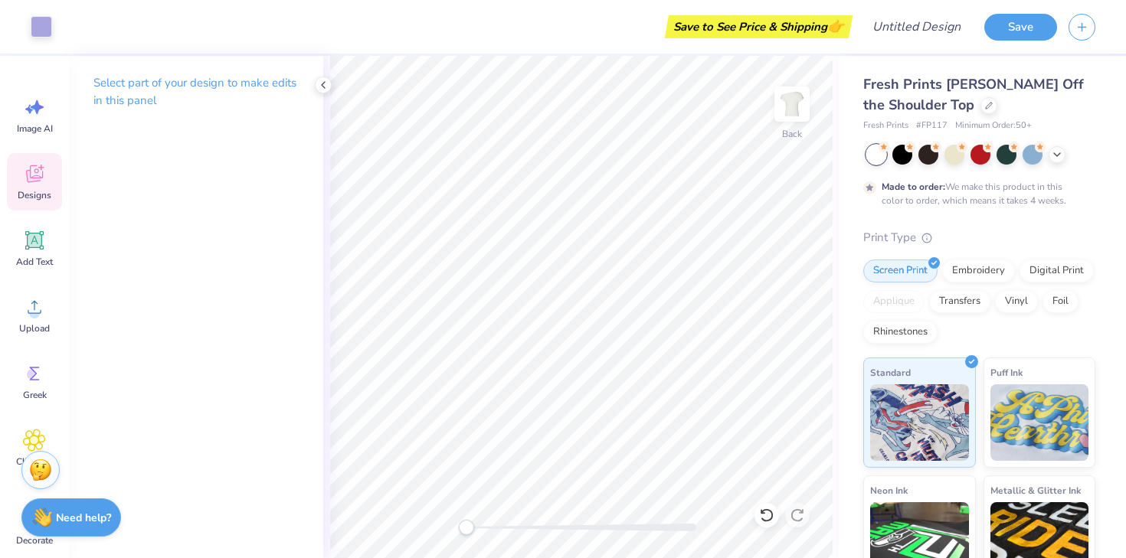
click at [30, 192] on span "Designs" at bounding box center [35, 195] width 34 height 12
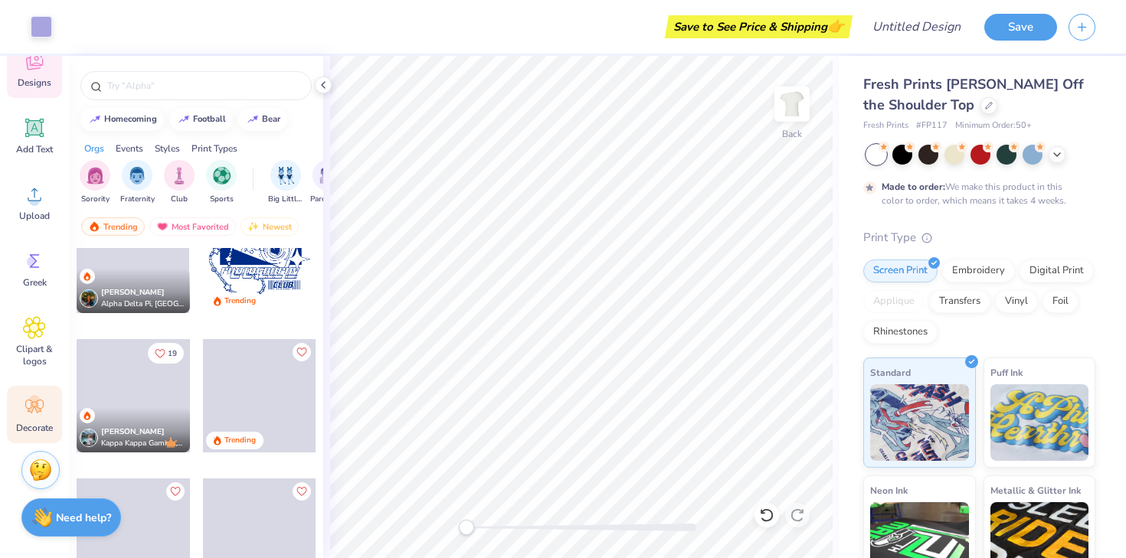
scroll to position [2166, 0]
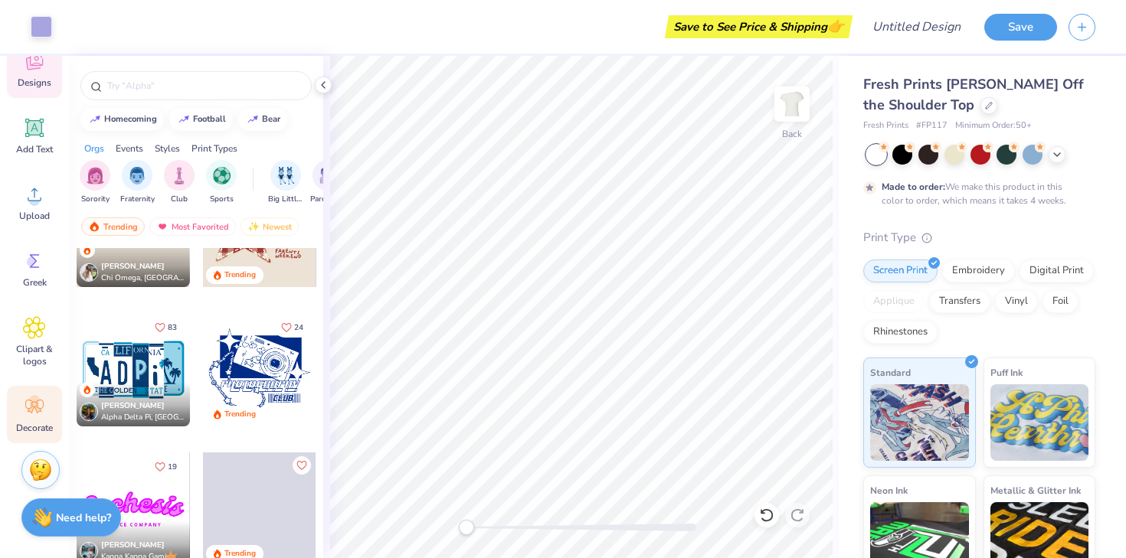
click at [36, 397] on circle at bounding box center [34, 400] width 11 height 11
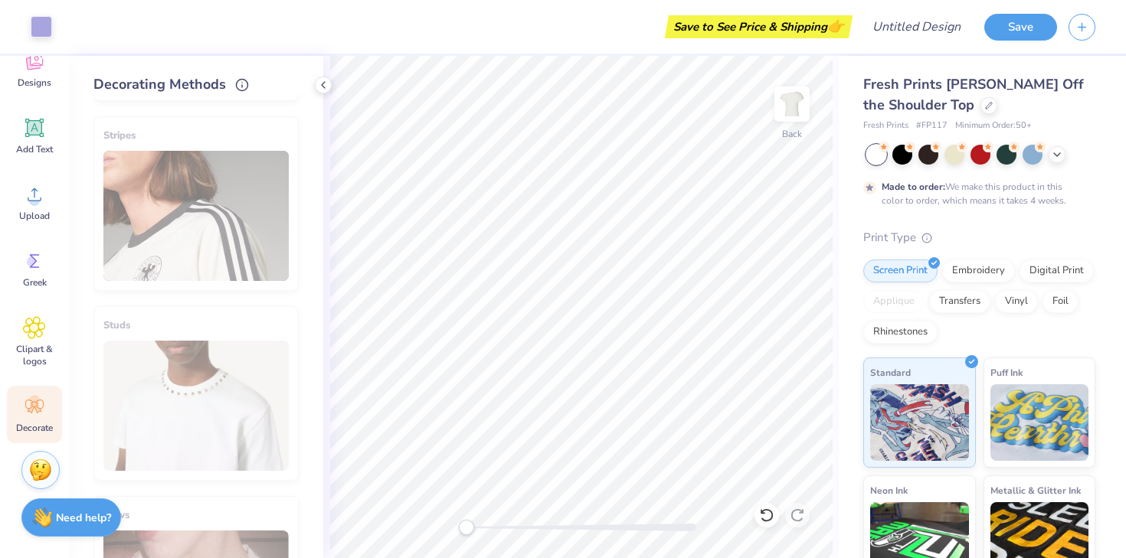
scroll to position [0, 0]
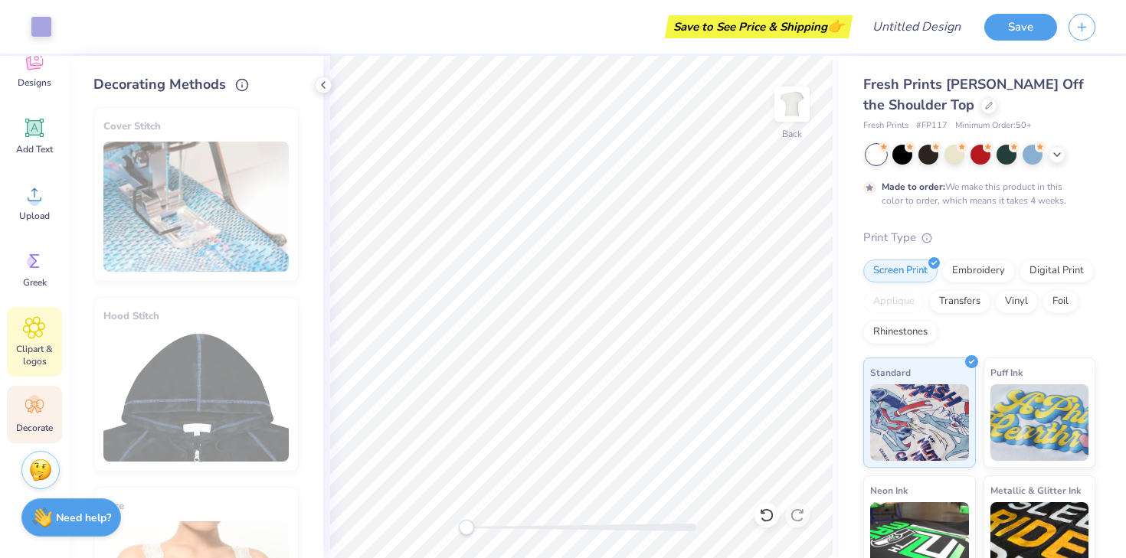
click at [30, 339] on div "Clipart & logos" at bounding box center [34, 342] width 55 height 70
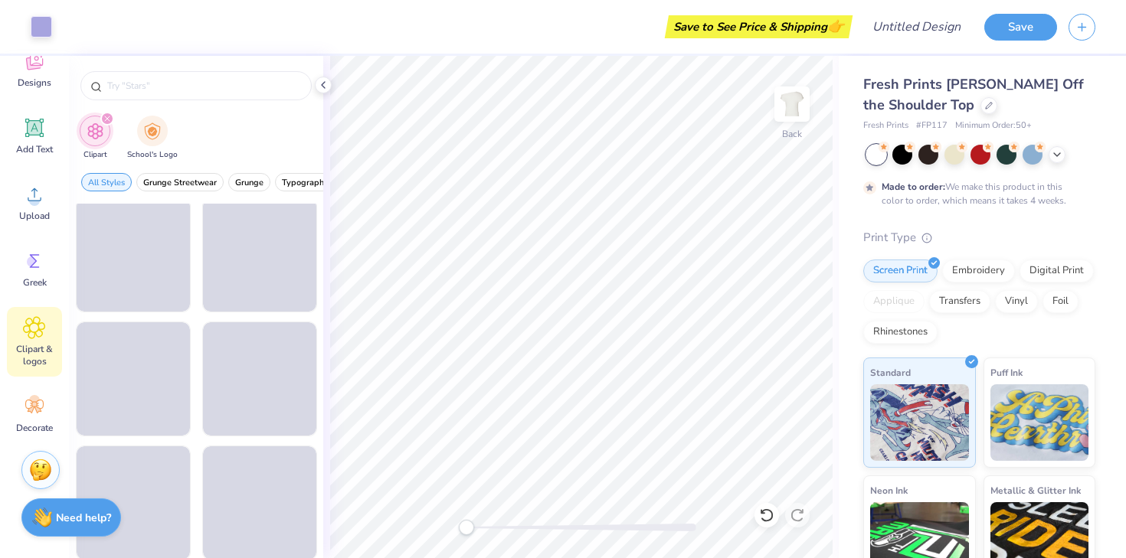
scroll to position [2352, 0]
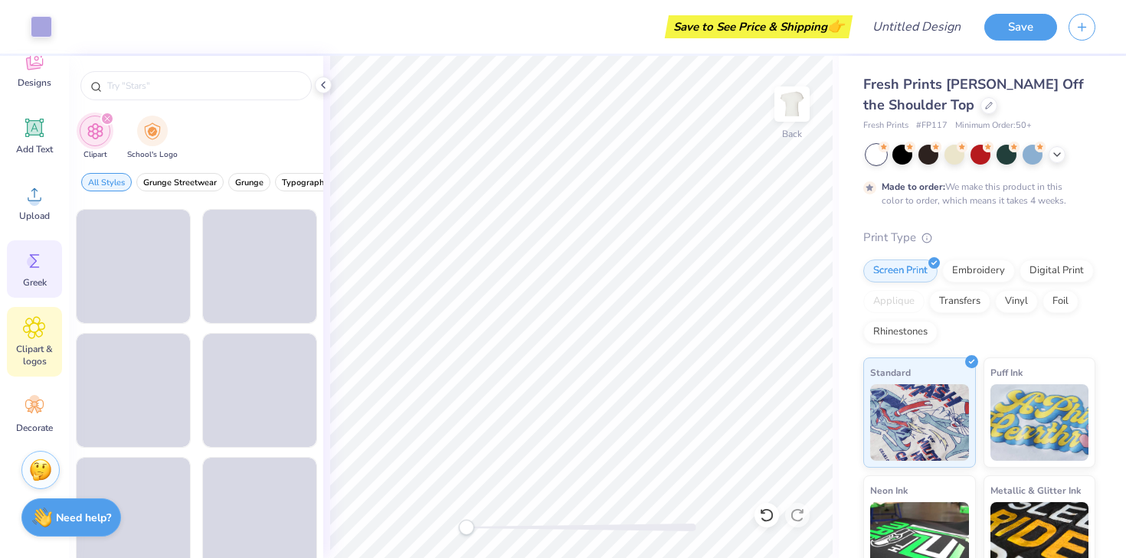
click at [46, 267] on div "Greek" at bounding box center [34, 269] width 55 height 57
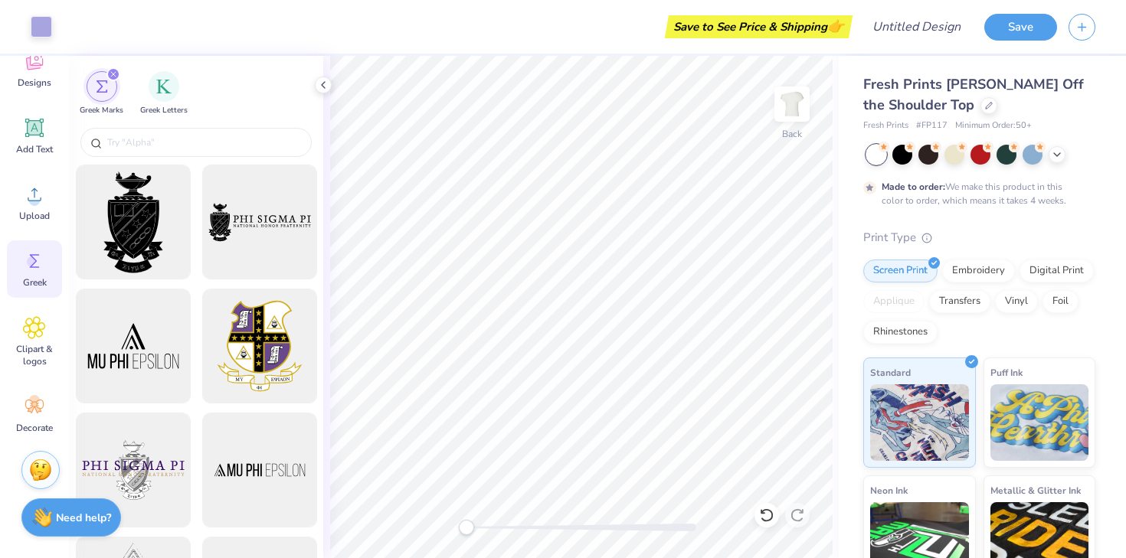
click at [20, 38] on div "Art colors" at bounding box center [26, 27] width 52 height 54
click at [23, 68] on icon at bounding box center [34, 61] width 23 height 23
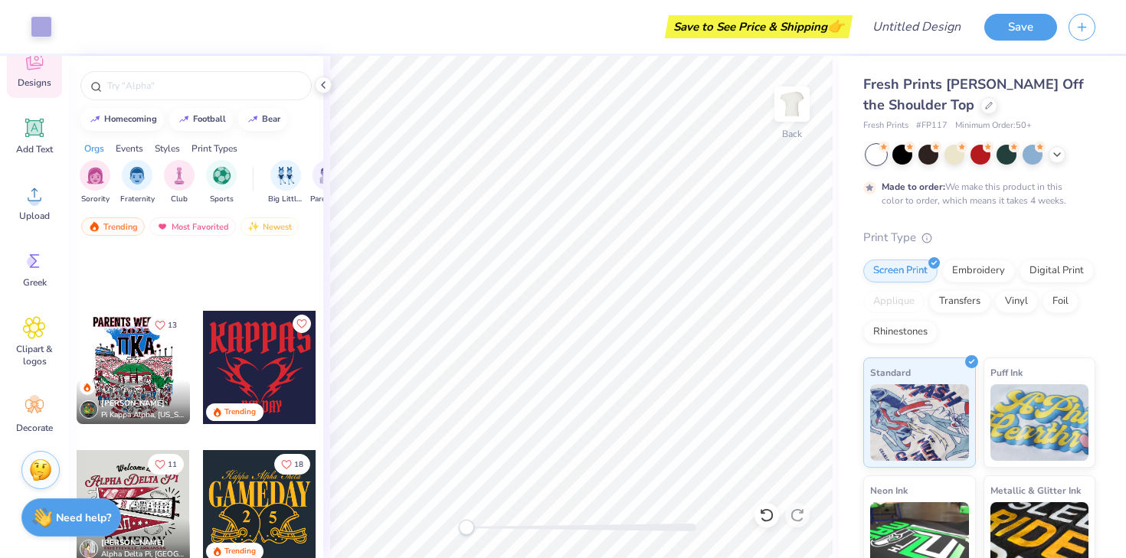
scroll to position [1167, 0]
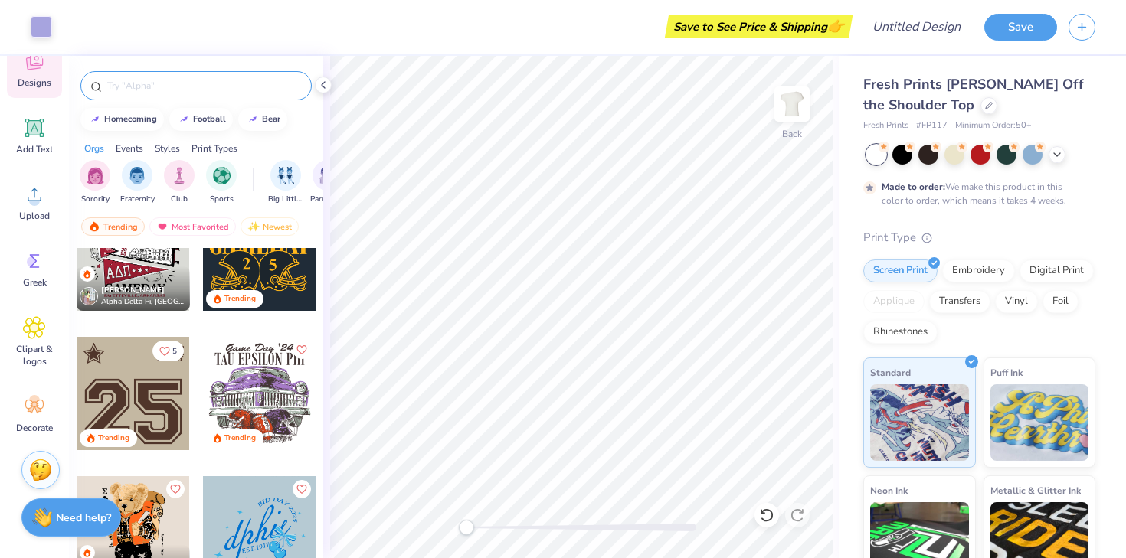
click at [139, 85] on input "text" at bounding box center [204, 85] width 196 height 15
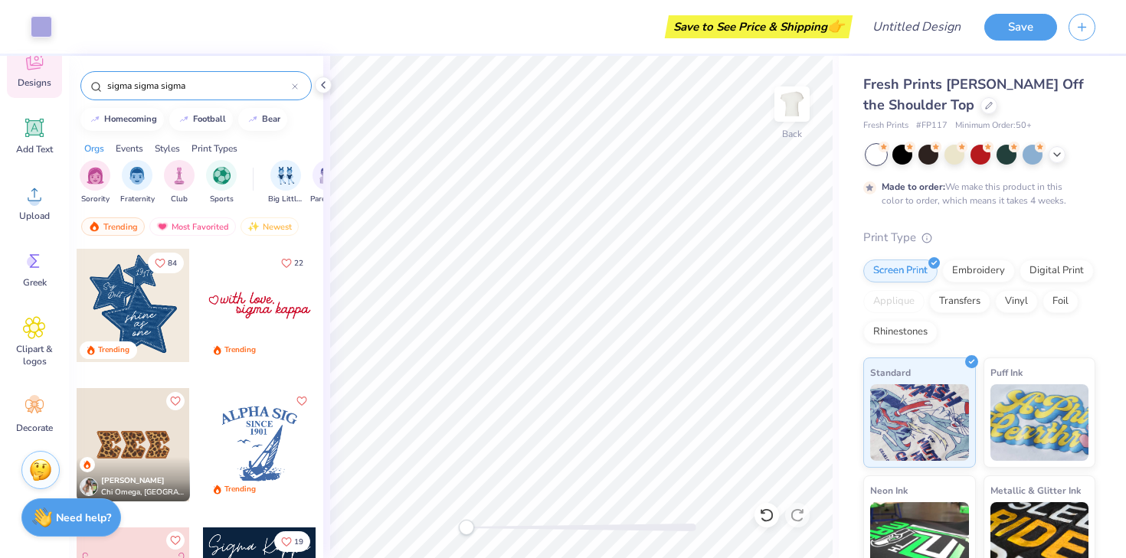
type input "sigma sigma sigma"
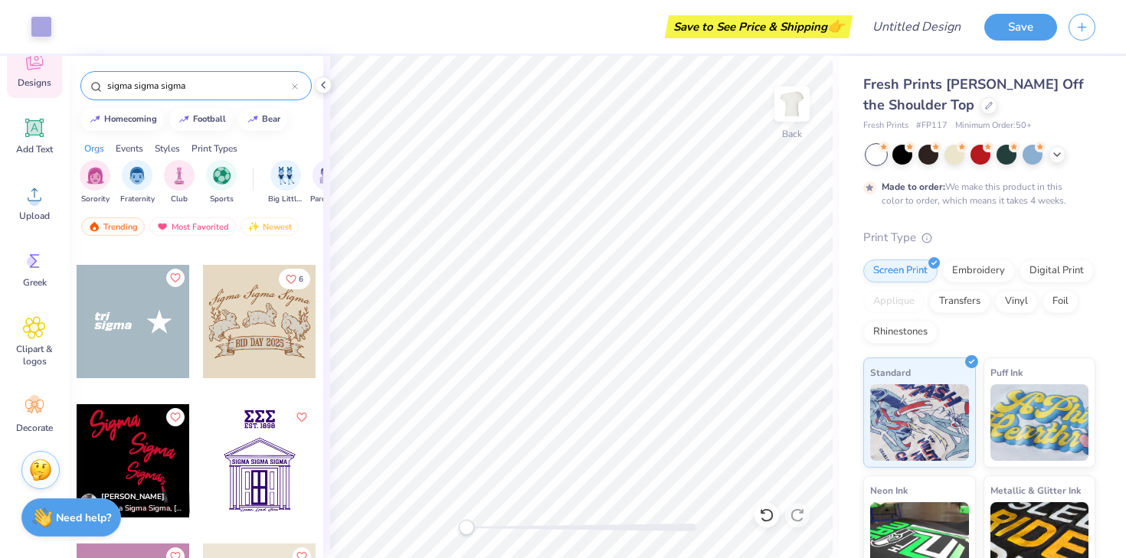
scroll to position [127, 0]
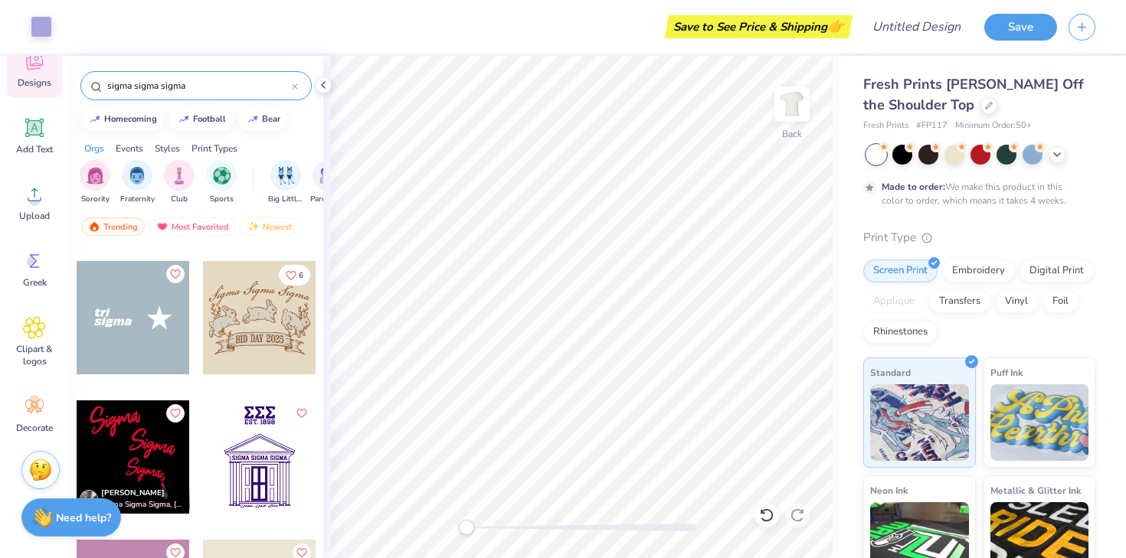
click at [158, 316] on div at bounding box center [133, 317] width 113 height 113
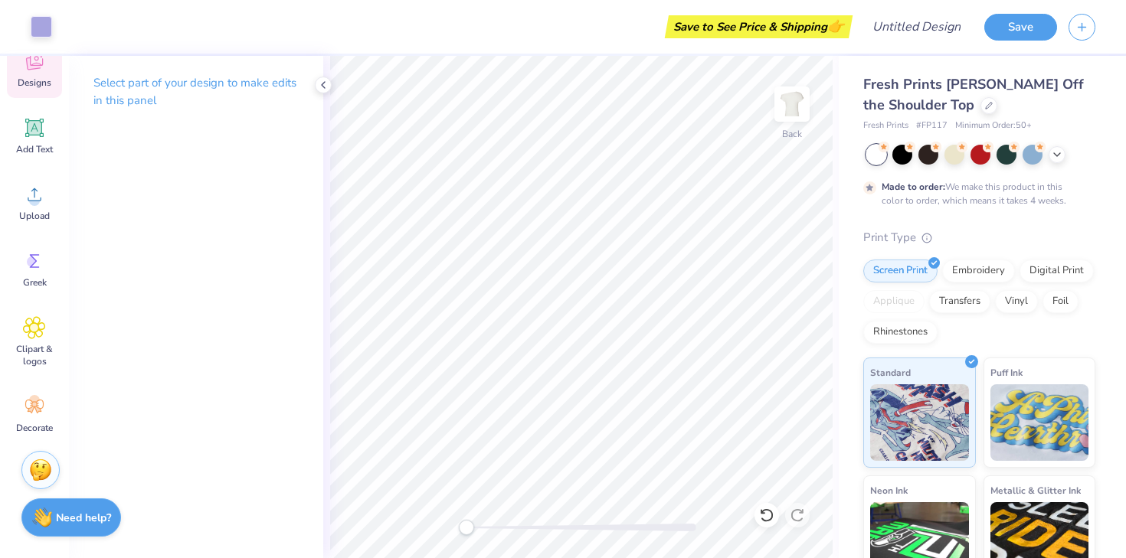
click at [33, 90] on div "Designs" at bounding box center [34, 69] width 55 height 57
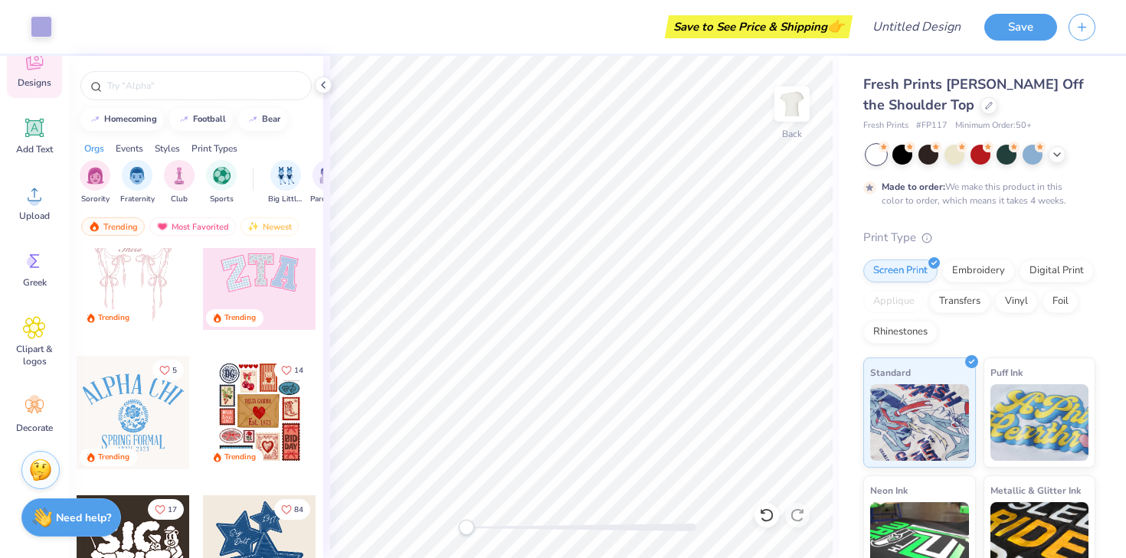
scroll to position [208, 0]
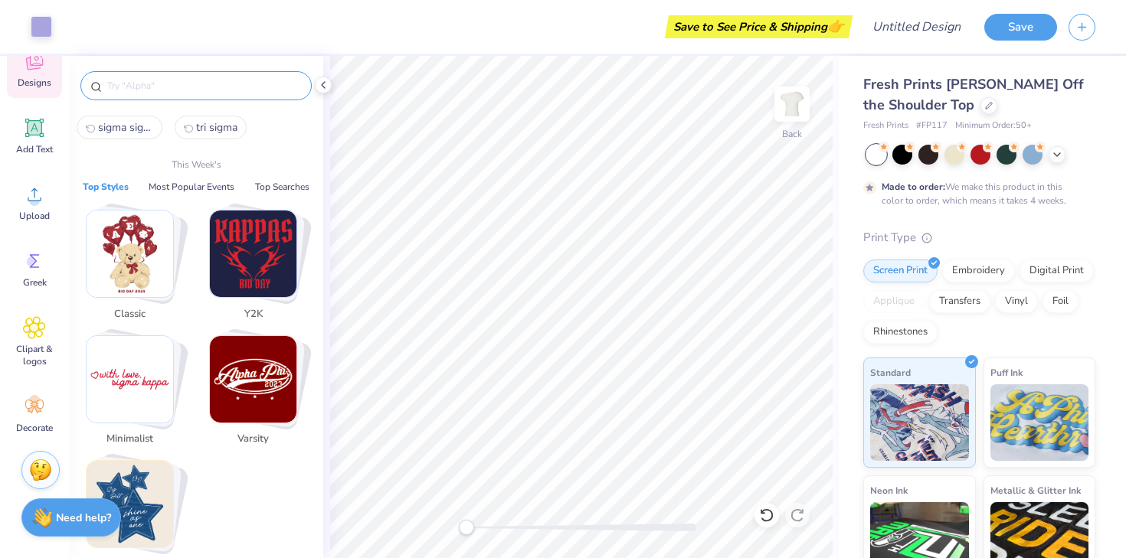
click at [140, 88] on input "text" at bounding box center [204, 85] width 196 height 15
click at [120, 123] on span "sigma sigma sigma" at bounding box center [125, 127] width 55 height 15
type input "sigma sigma sigma"
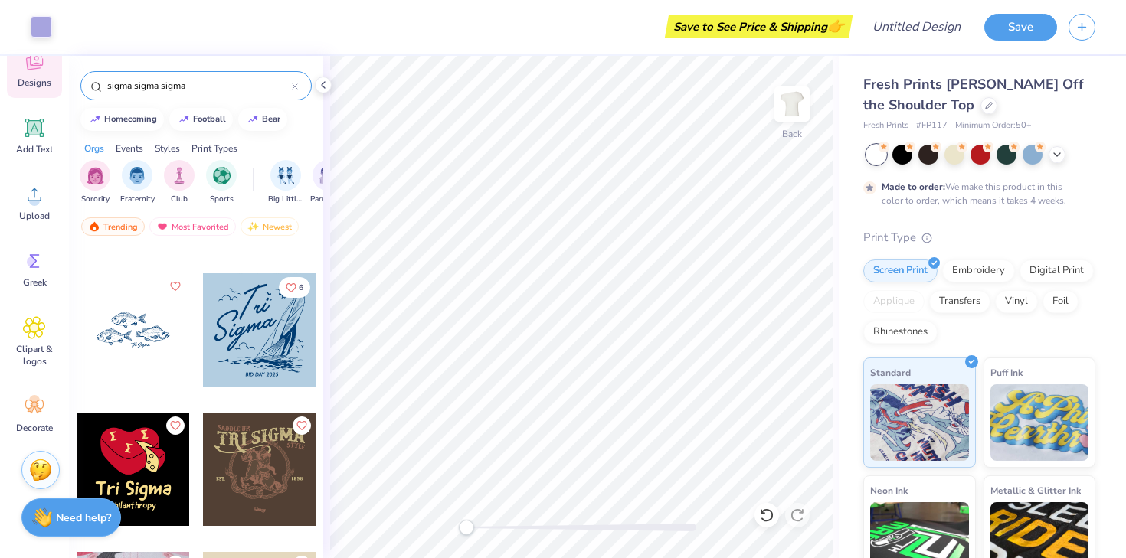
scroll to position [951, 0]
click at [260, 366] on div at bounding box center [259, 330] width 113 height 113
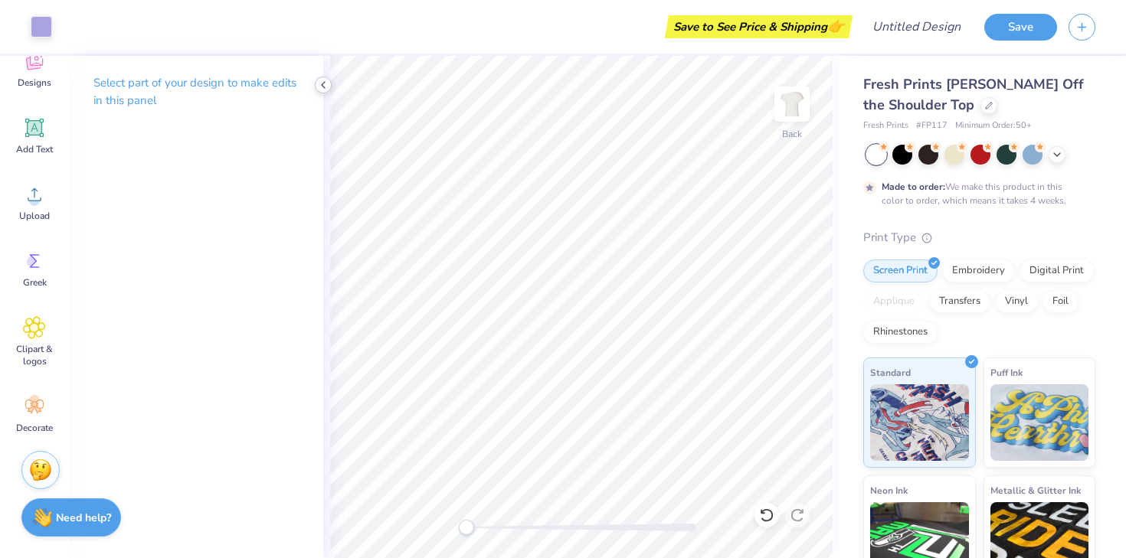
click at [318, 83] on icon at bounding box center [323, 85] width 12 height 12
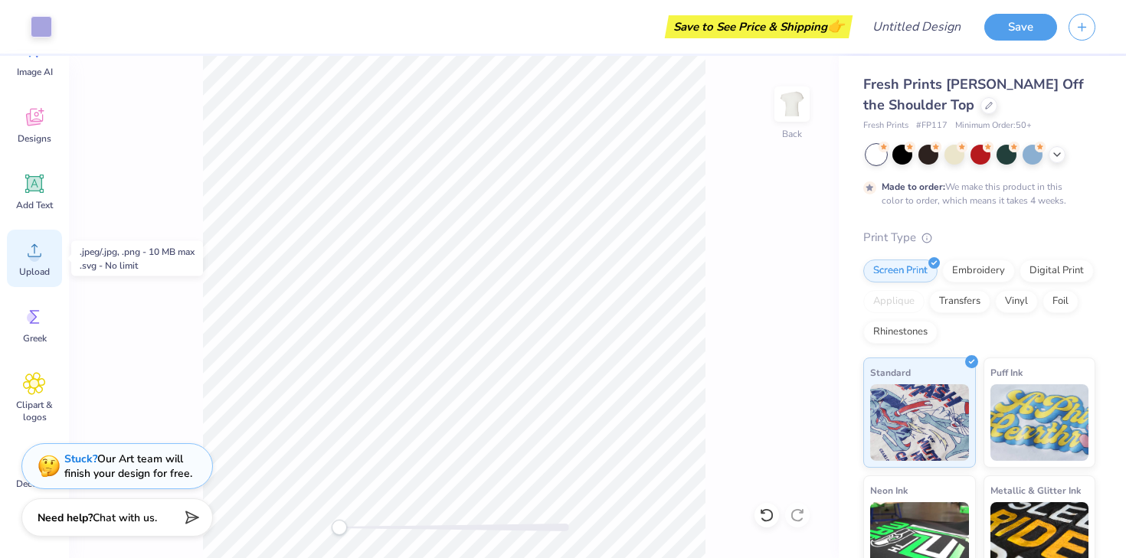
scroll to position [0, 0]
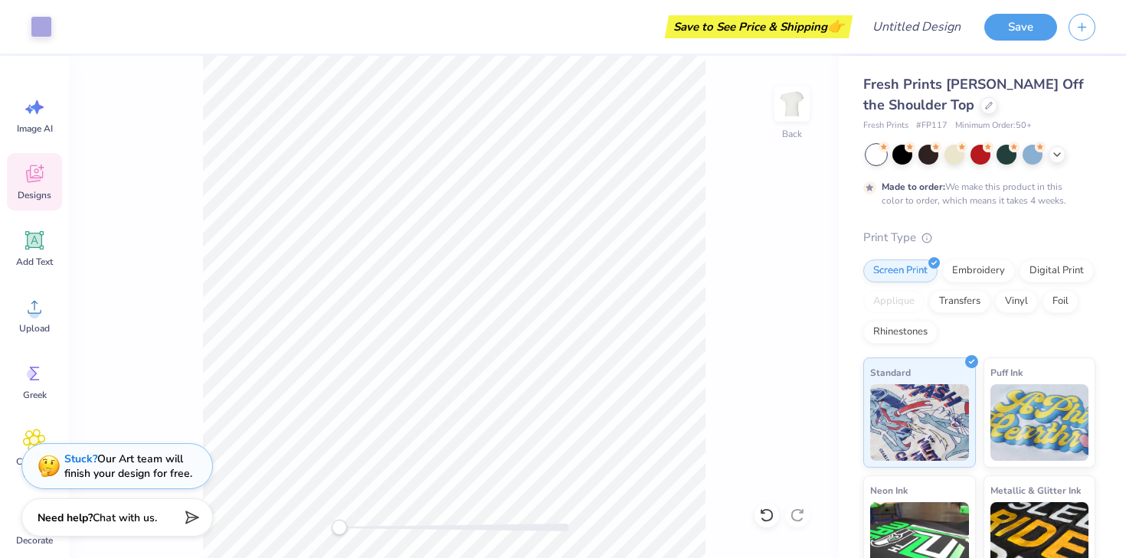
click at [31, 198] on span "Designs" at bounding box center [35, 195] width 34 height 12
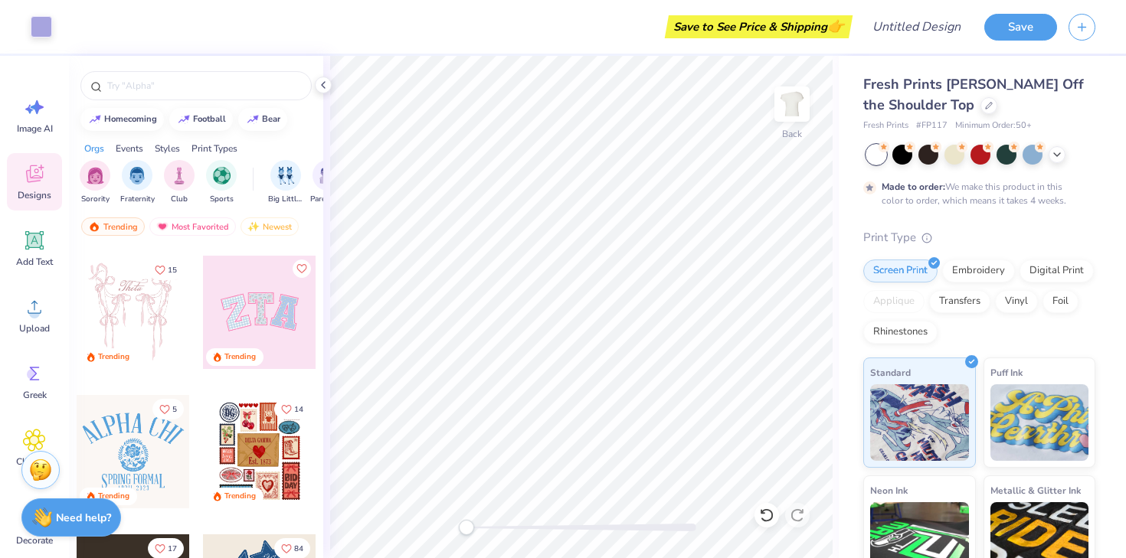
scroll to position [132, 0]
click at [262, 315] on div at bounding box center [259, 313] width 113 height 113
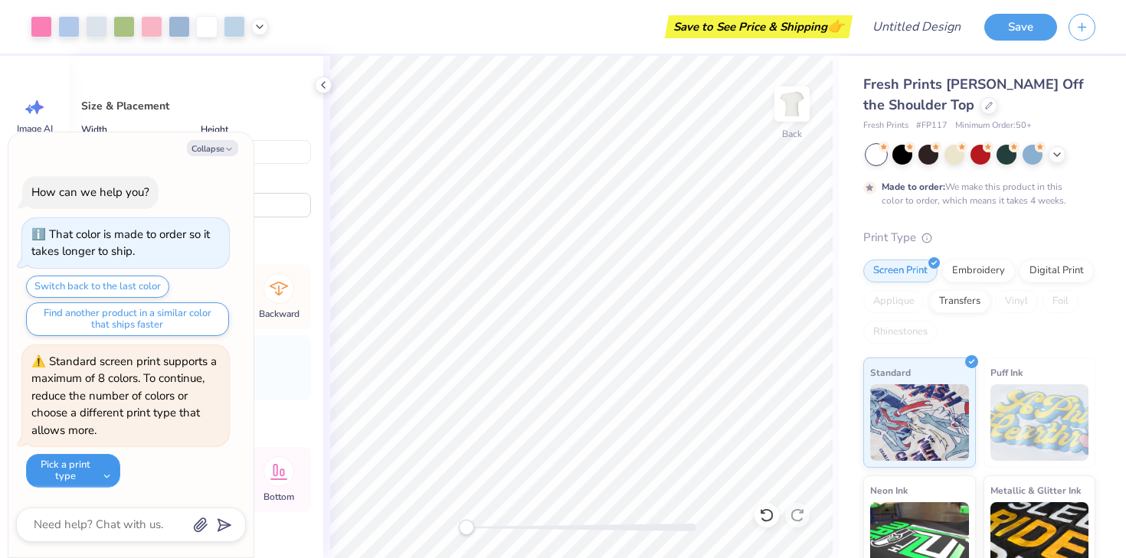
click at [91, 466] on button "Pick a print type" at bounding box center [73, 471] width 94 height 34
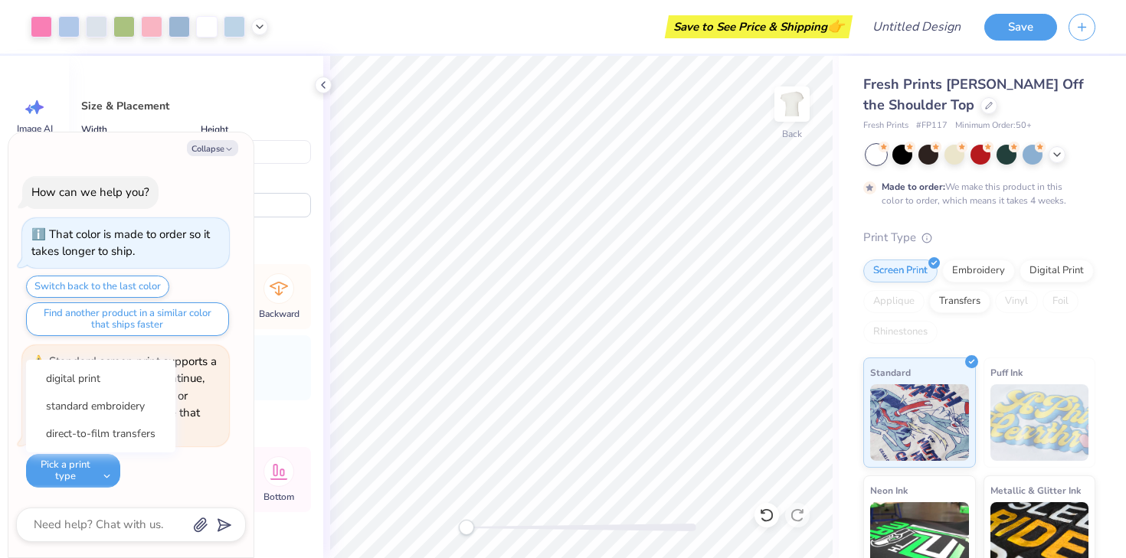
click at [250, 293] on div "Collapse How can we help you? That color is made to order so it takes longer to…" at bounding box center [130, 345] width 245 height 425
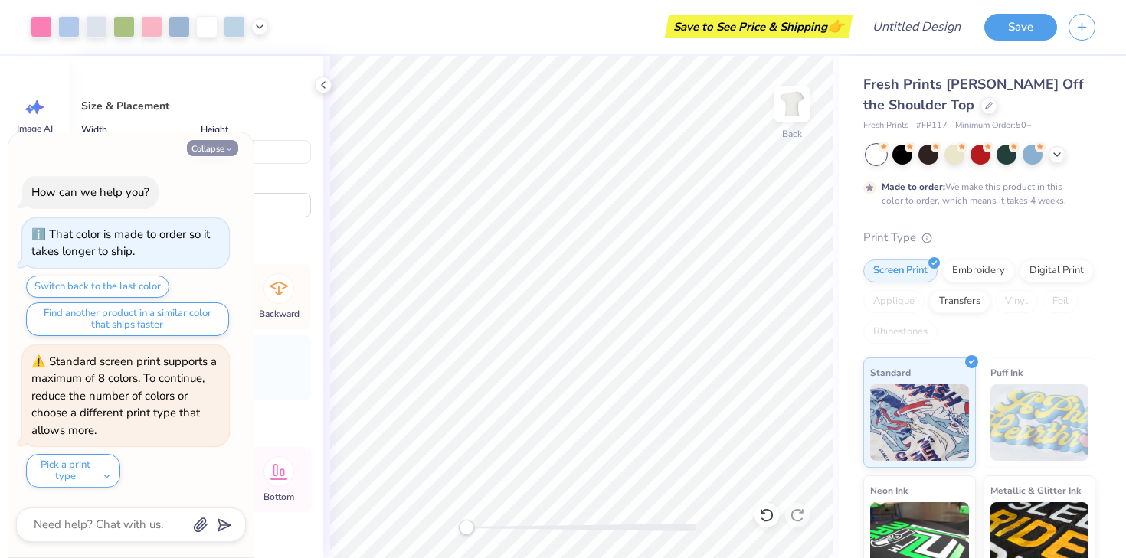
click at [223, 147] on button "Collapse" at bounding box center [212, 148] width 51 height 16
type textarea "x"
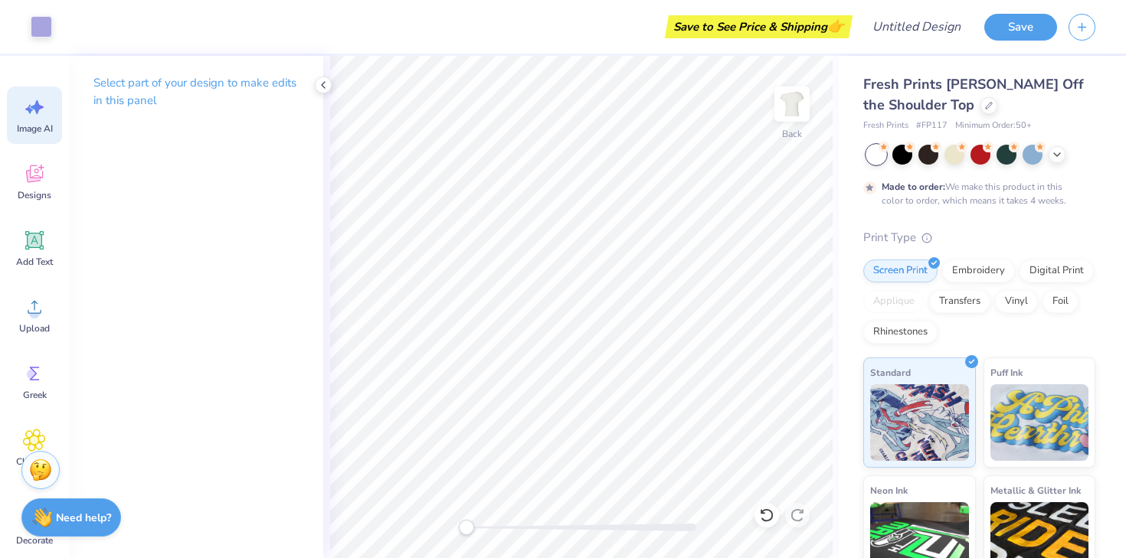
click at [30, 120] on div "Image AI" at bounding box center [34, 115] width 55 height 57
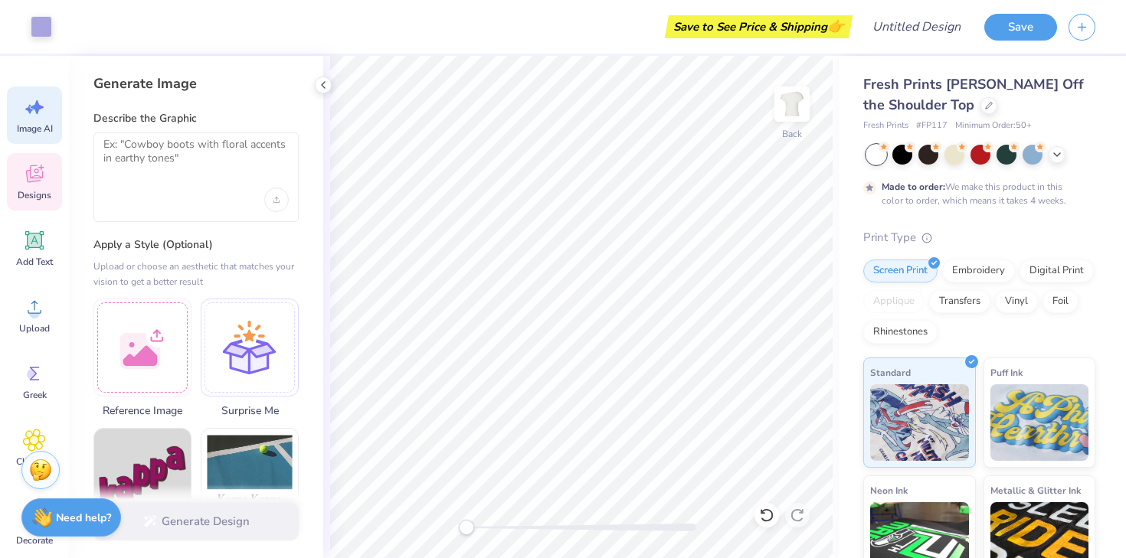
click at [38, 179] on icon at bounding box center [34, 176] width 15 height 12
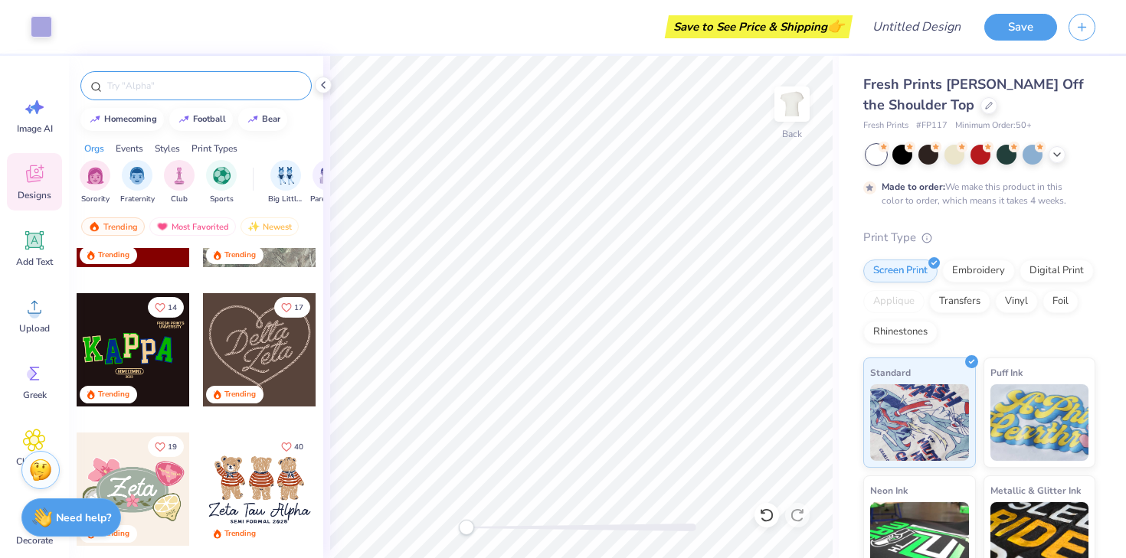
scroll to position [650, 0]
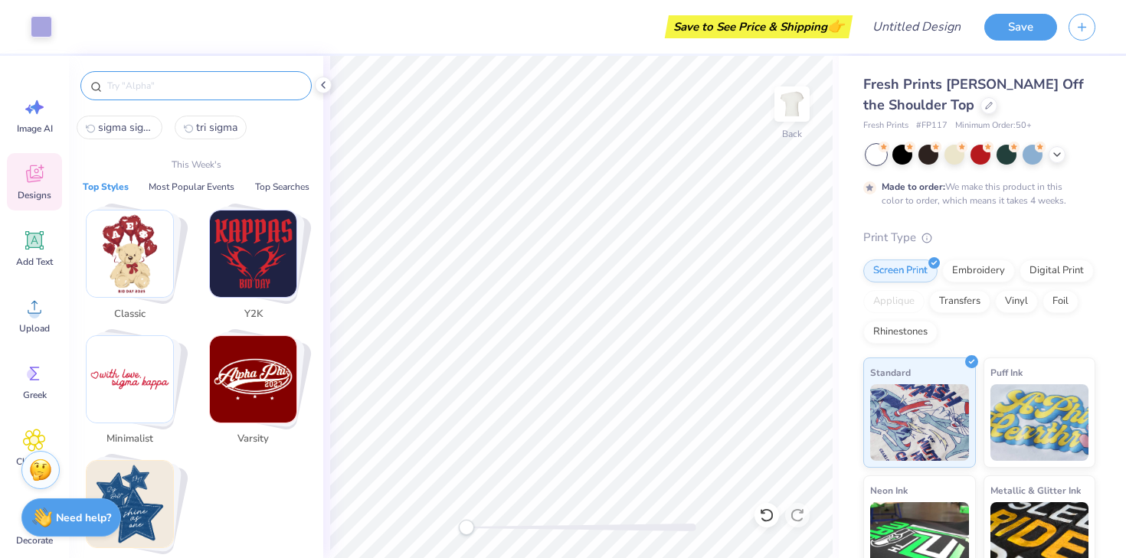
click at [135, 81] on input "text" at bounding box center [204, 85] width 196 height 15
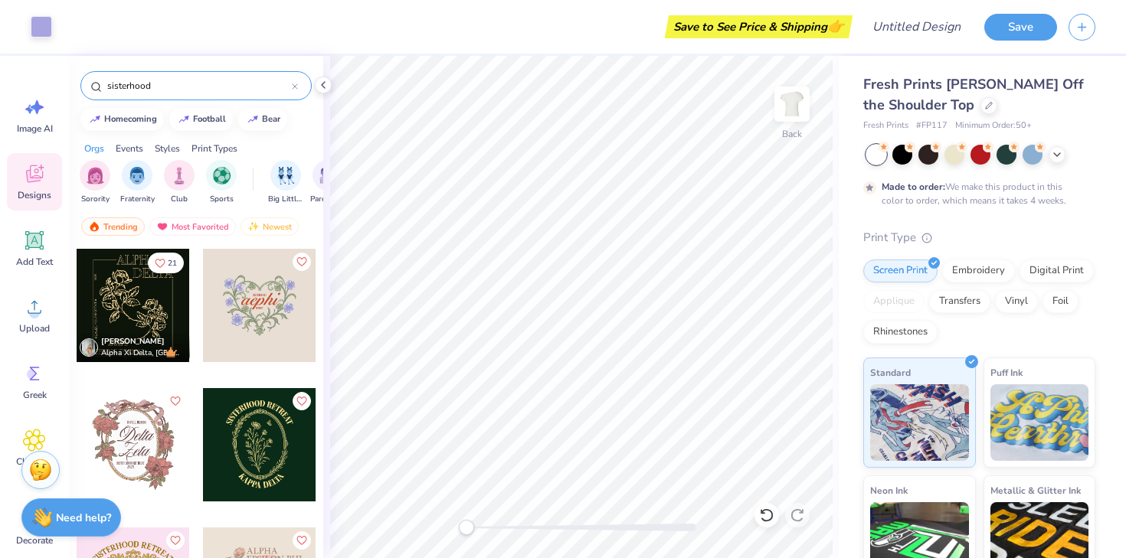
scroll to position [0, 0]
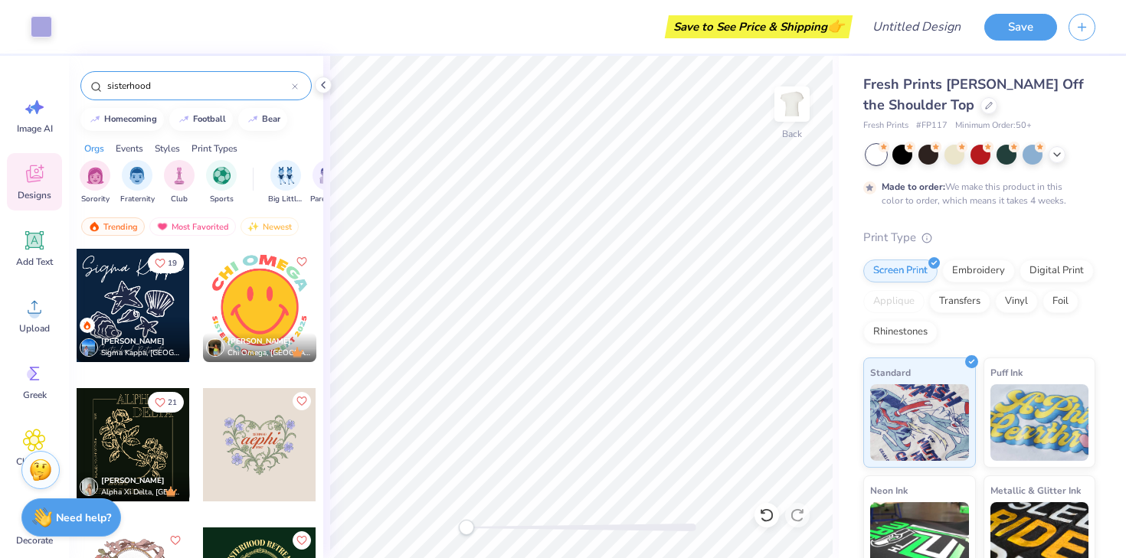
click at [132, 80] on input "sisterhood" at bounding box center [199, 85] width 186 height 15
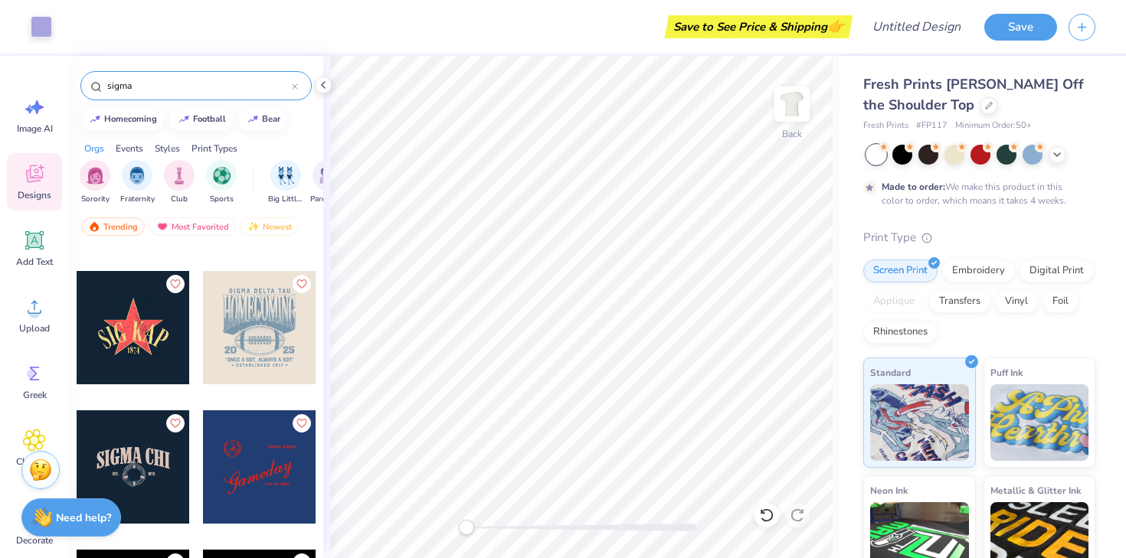
scroll to position [2238, 0]
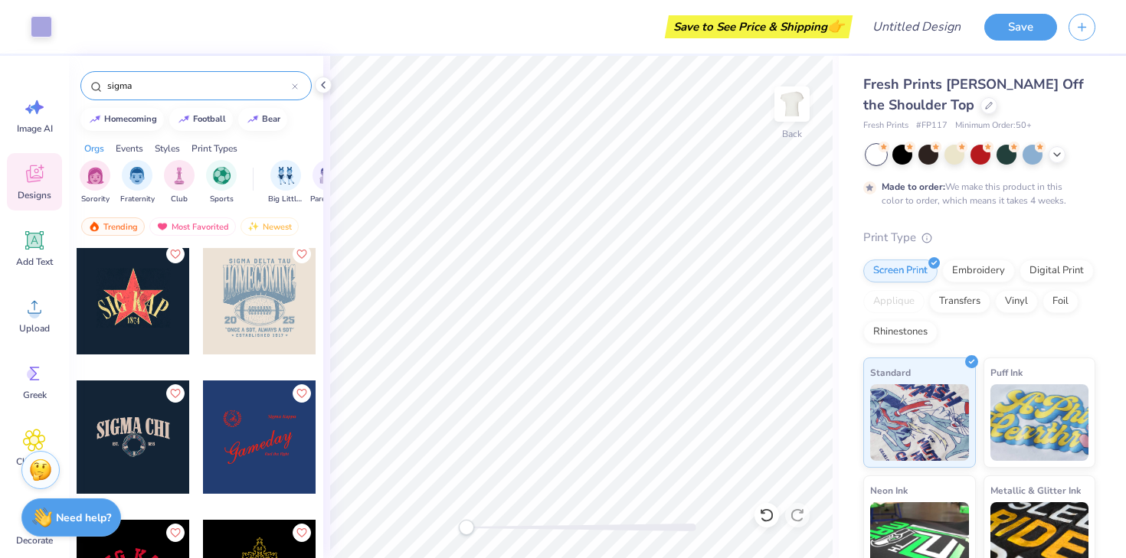
type input "sigma"
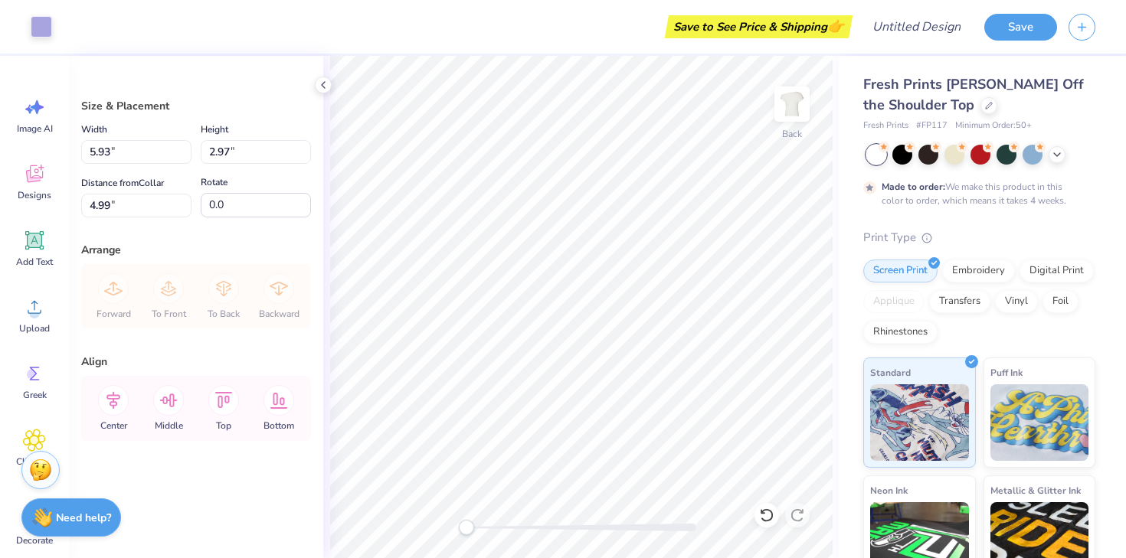
type input "4.20"
type input "7.65"
type input "3.83"
type input "7.99"
type input "4.00"
